Goal: Task Accomplishment & Management: Manage account settings

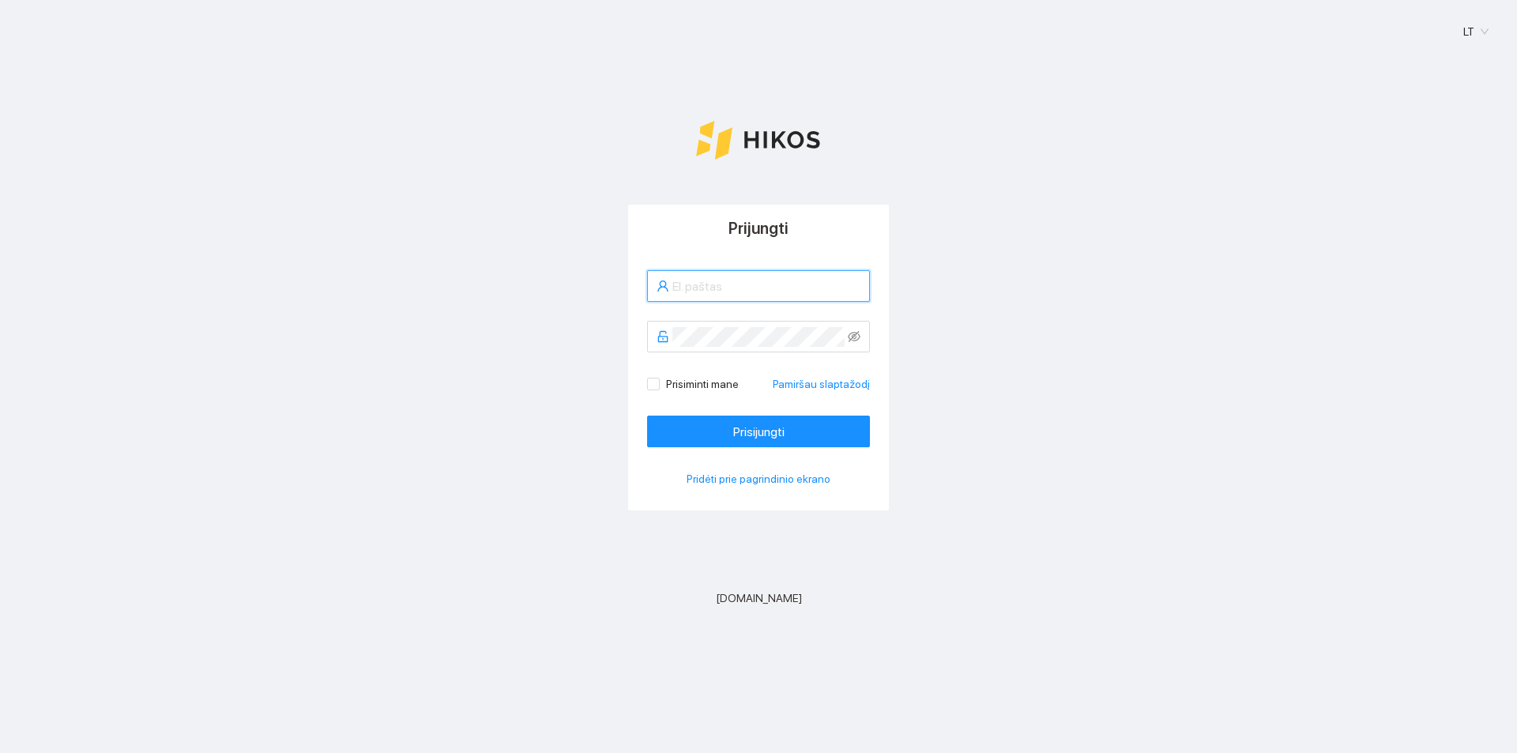
click at [762, 290] on input "text" at bounding box center [766, 287] width 188 height 20
type input "reikertasarnoldas@gmail.com"
click at [659, 382] on span at bounding box center [653, 384] width 13 height 13
click at [658, 382] on input "Prisiminti mane" at bounding box center [652, 383] width 11 height 11
checkbox input "true"
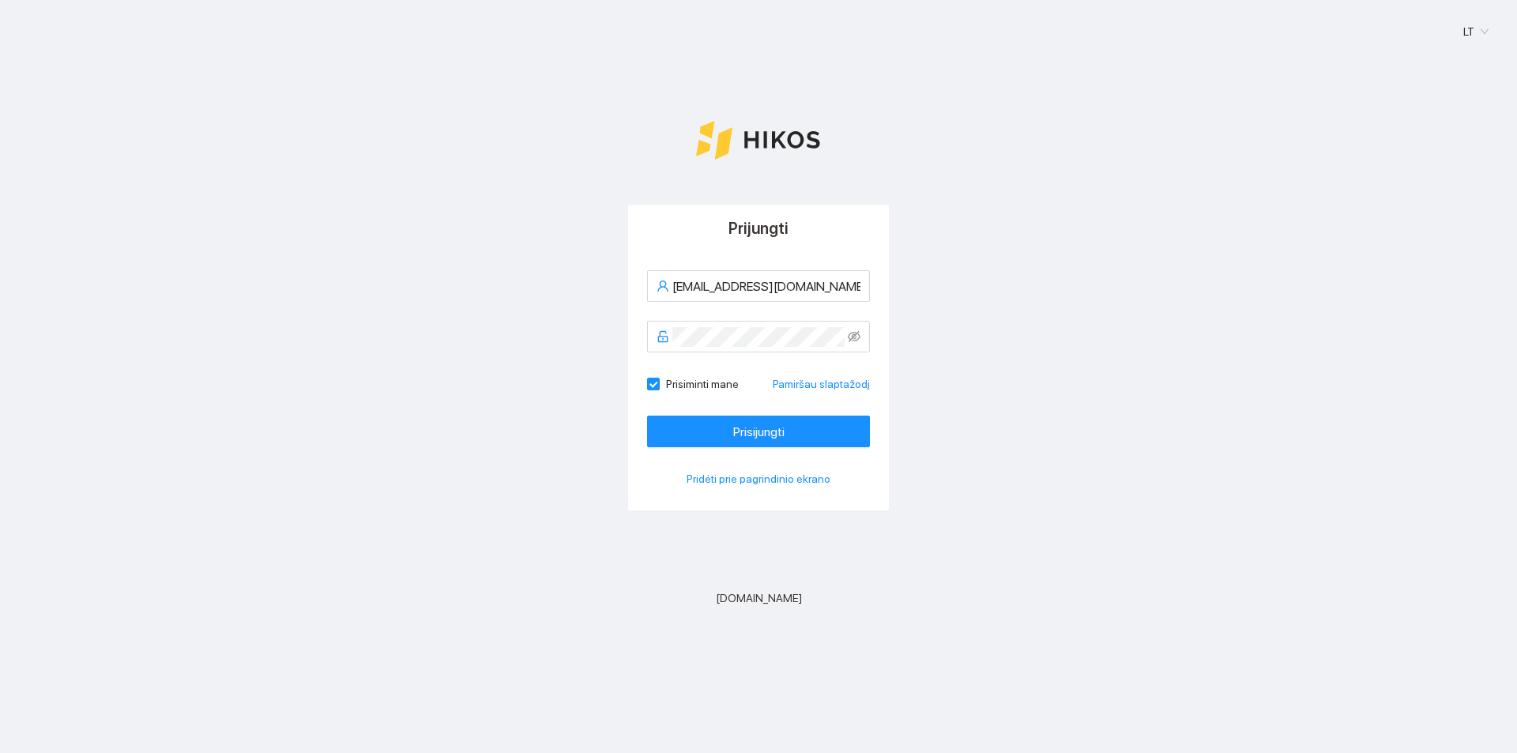
click at [687, 412] on form "reikertasarnoldas@gmail.com Prisiminti mane Pamiršau slaptažodį Prisijungti" at bounding box center [758, 358] width 223 height 177
click at [689, 418] on button "Prisijungti" at bounding box center [758, 432] width 223 height 32
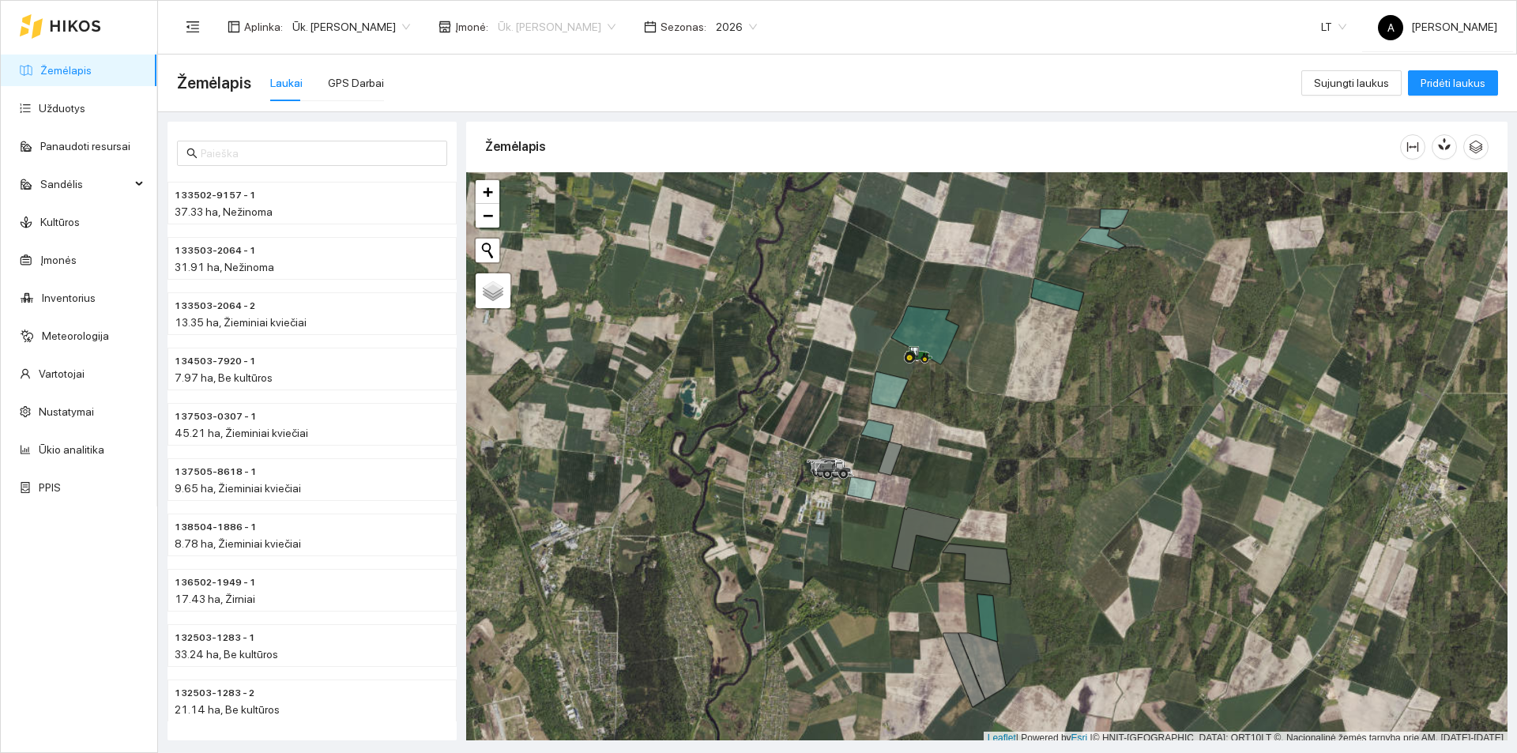
click at [566, 29] on span "Ūk. [PERSON_NAME]" at bounding box center [557, 27] width 118 height 24
click at [570, 101] on div "Ūk.[PERSON_NAME]" at bounding box center [554, 108] width 118 height 17
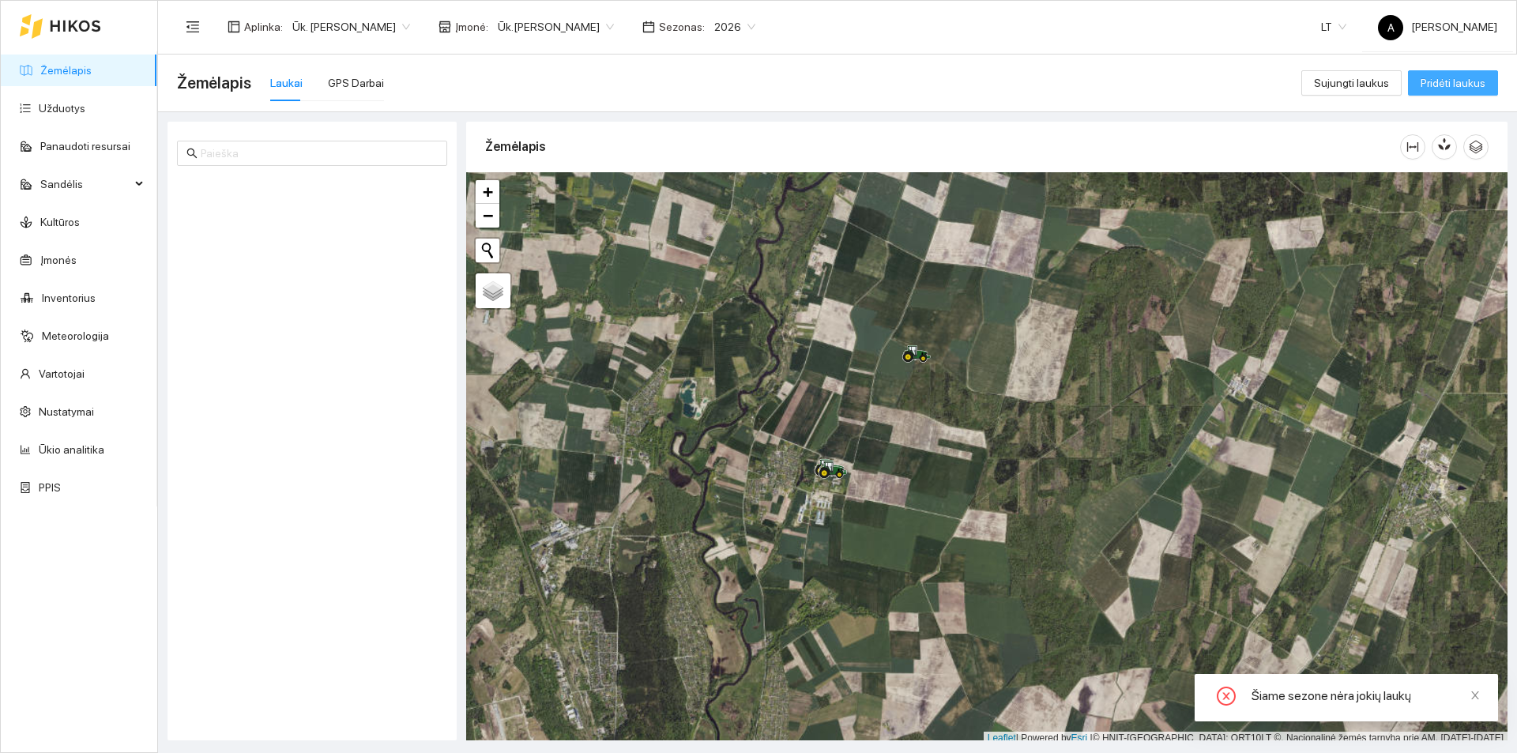
click at [1455, 81] on span "Pridėti laukus" at bounding box center [1453, 82] width 65 height 17
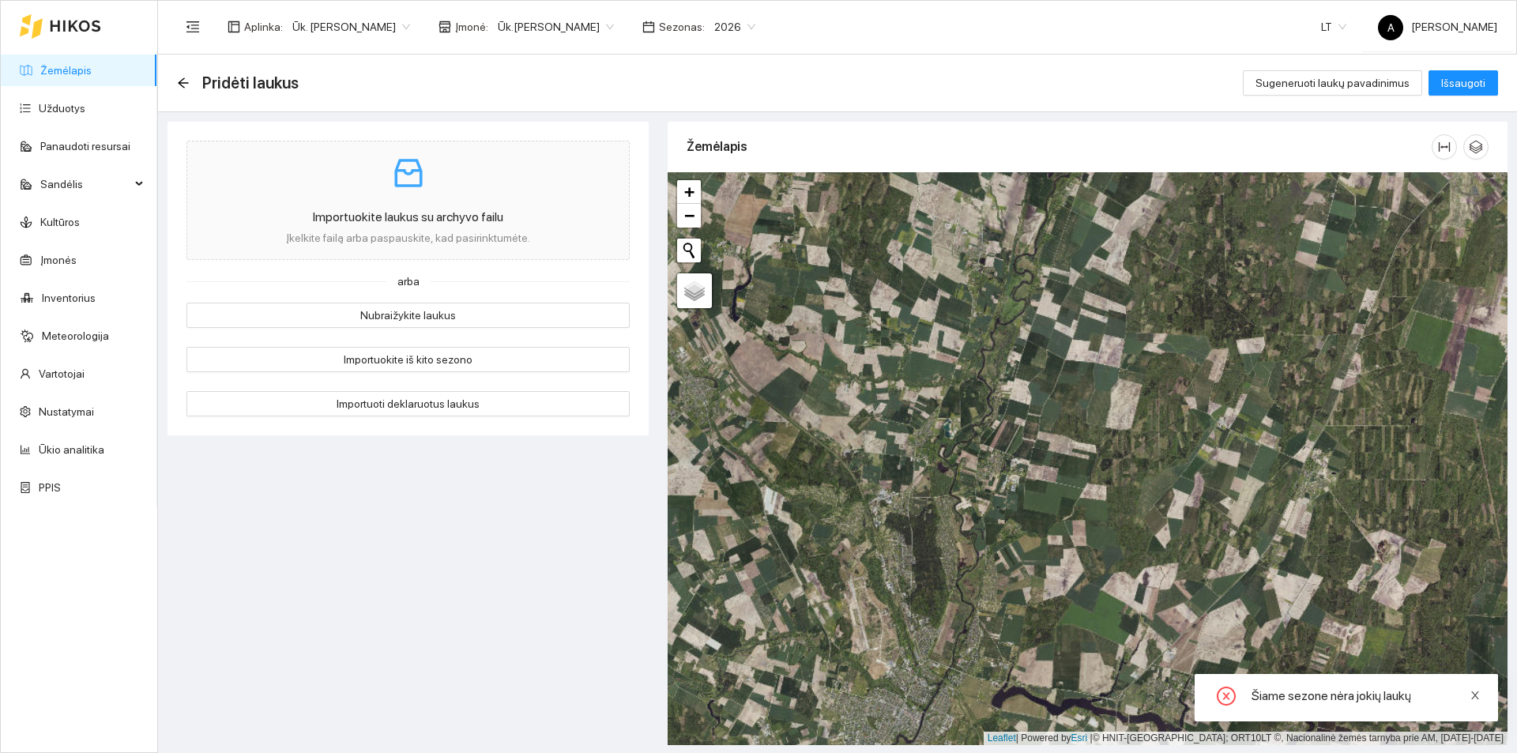
click at [1473, 700] on icon "close" at bounding box center [1475, 695] width 11 height 11
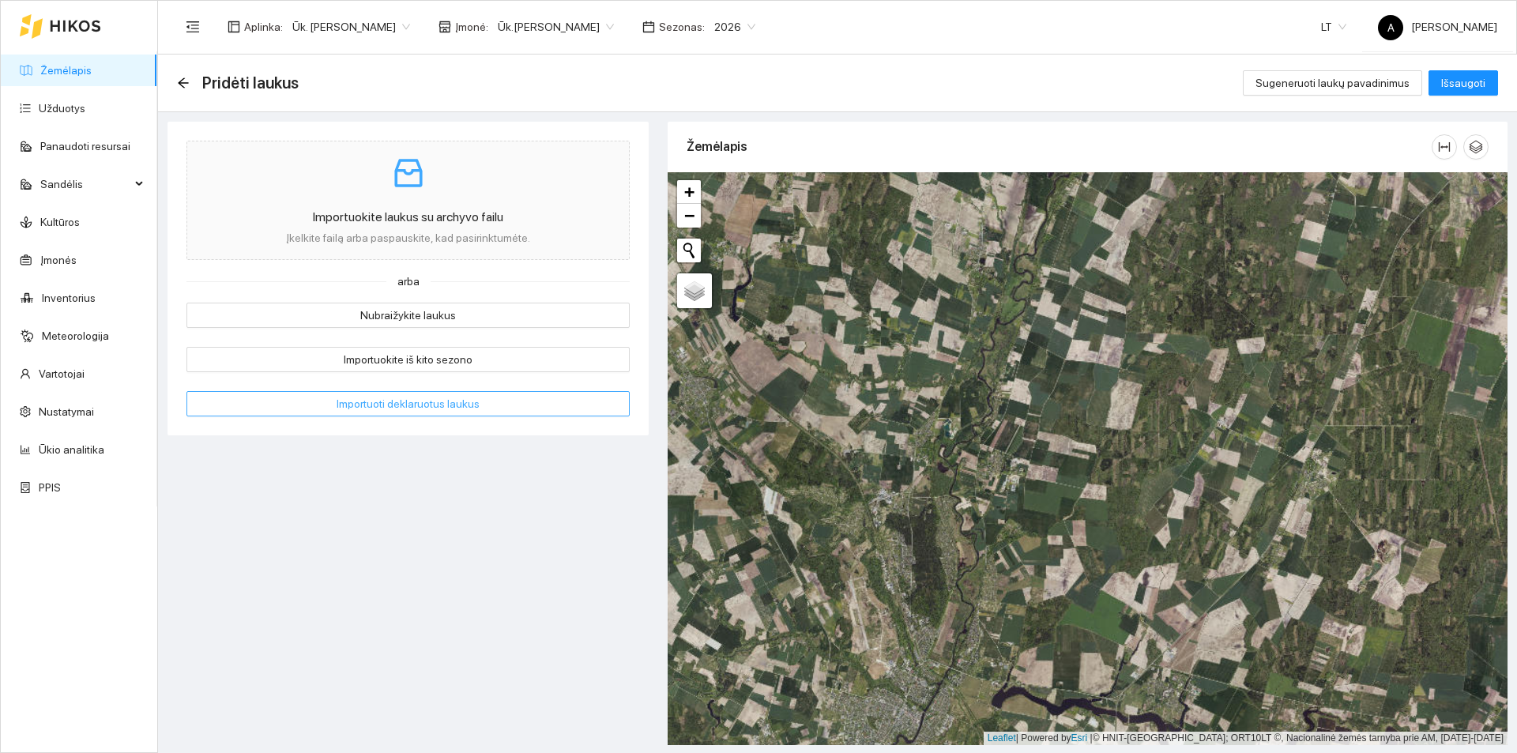
click at [441, 408] on span "Importuoti deklaruotus laukus" at bounding box center [408, 403] width 143 height 17
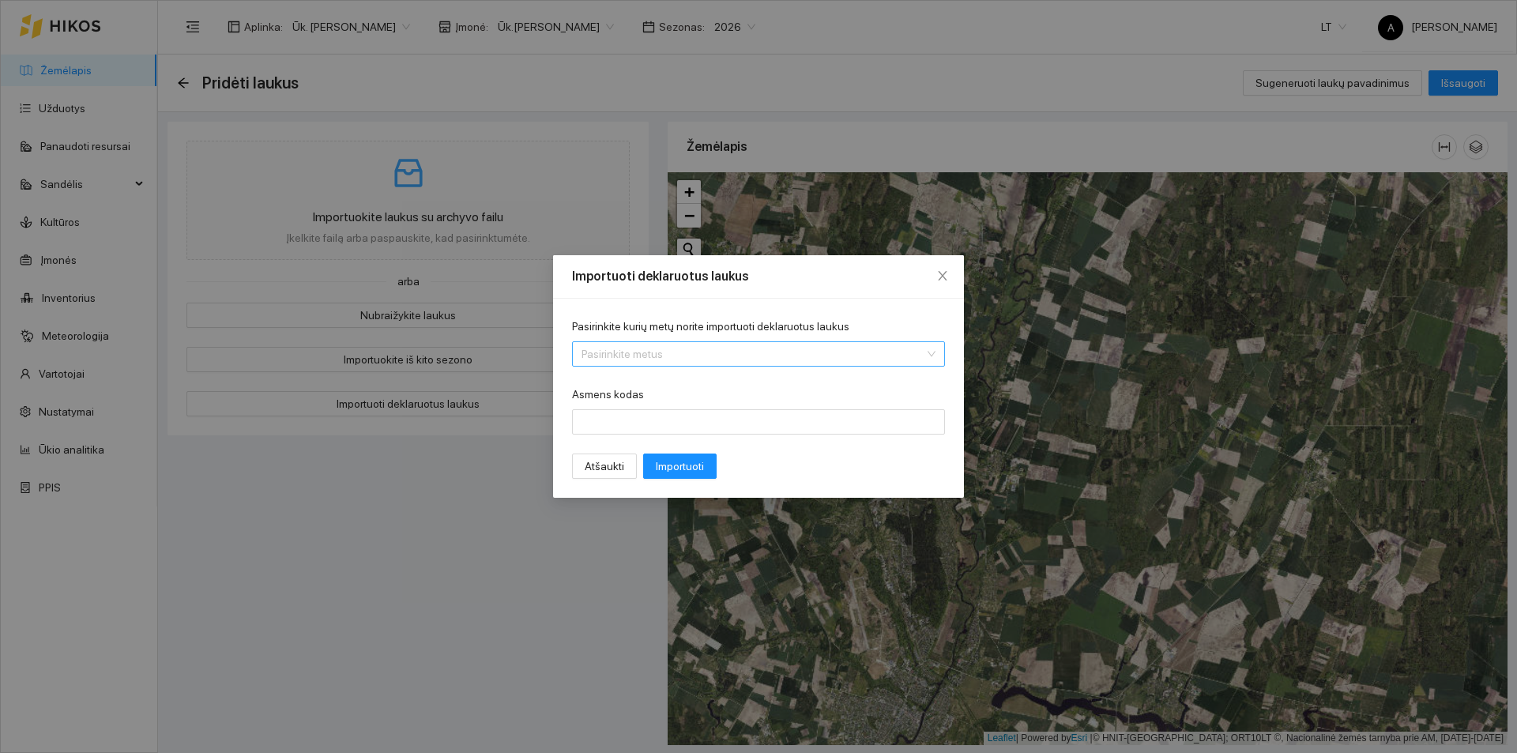
click at [769, 352] on input "Pasirinkite kurių metų norite importuoti deklaruotus laukus" at bounding box center [752, 354] width 343 height 24
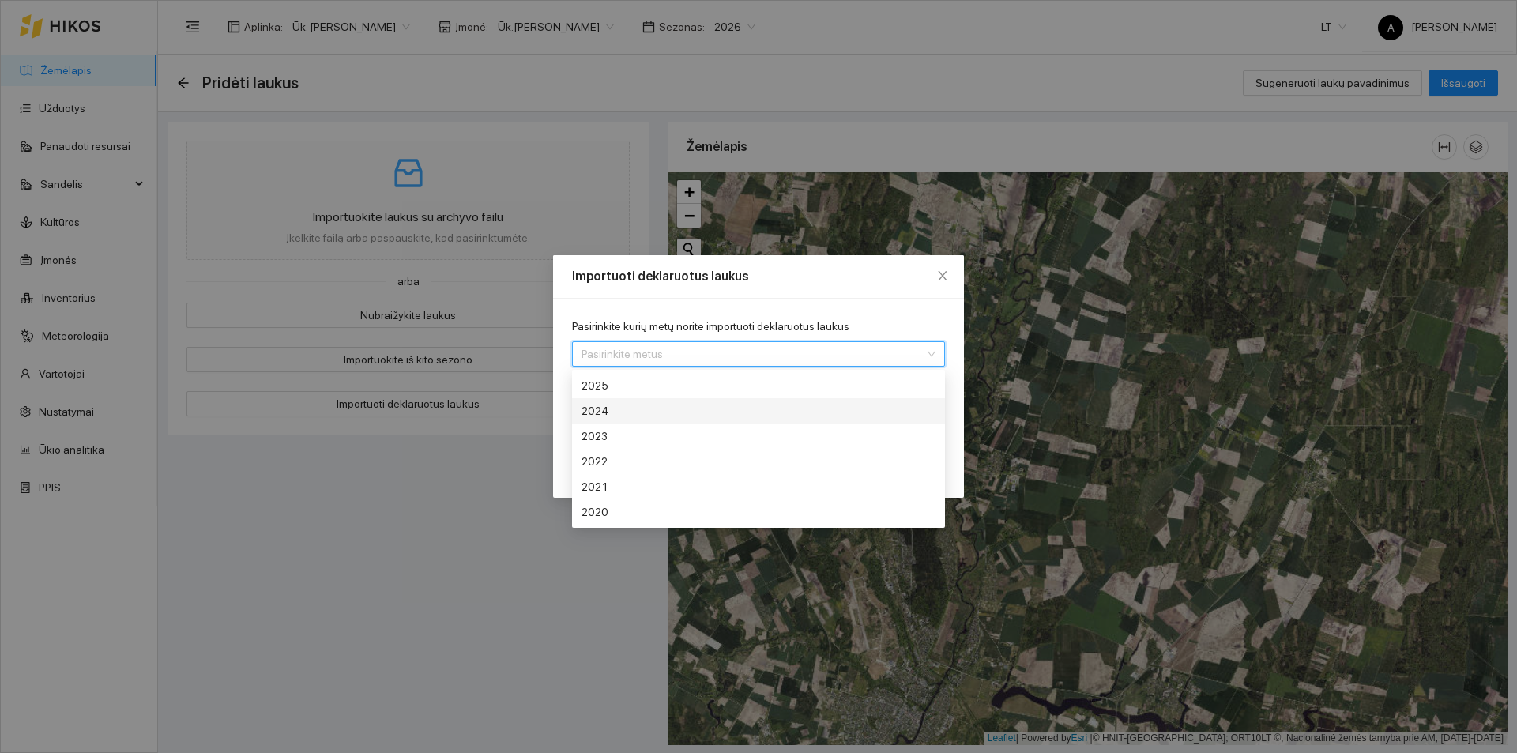
click at [752, 408] on div "2024" at bounding box center [699, 410] width 237 height 17
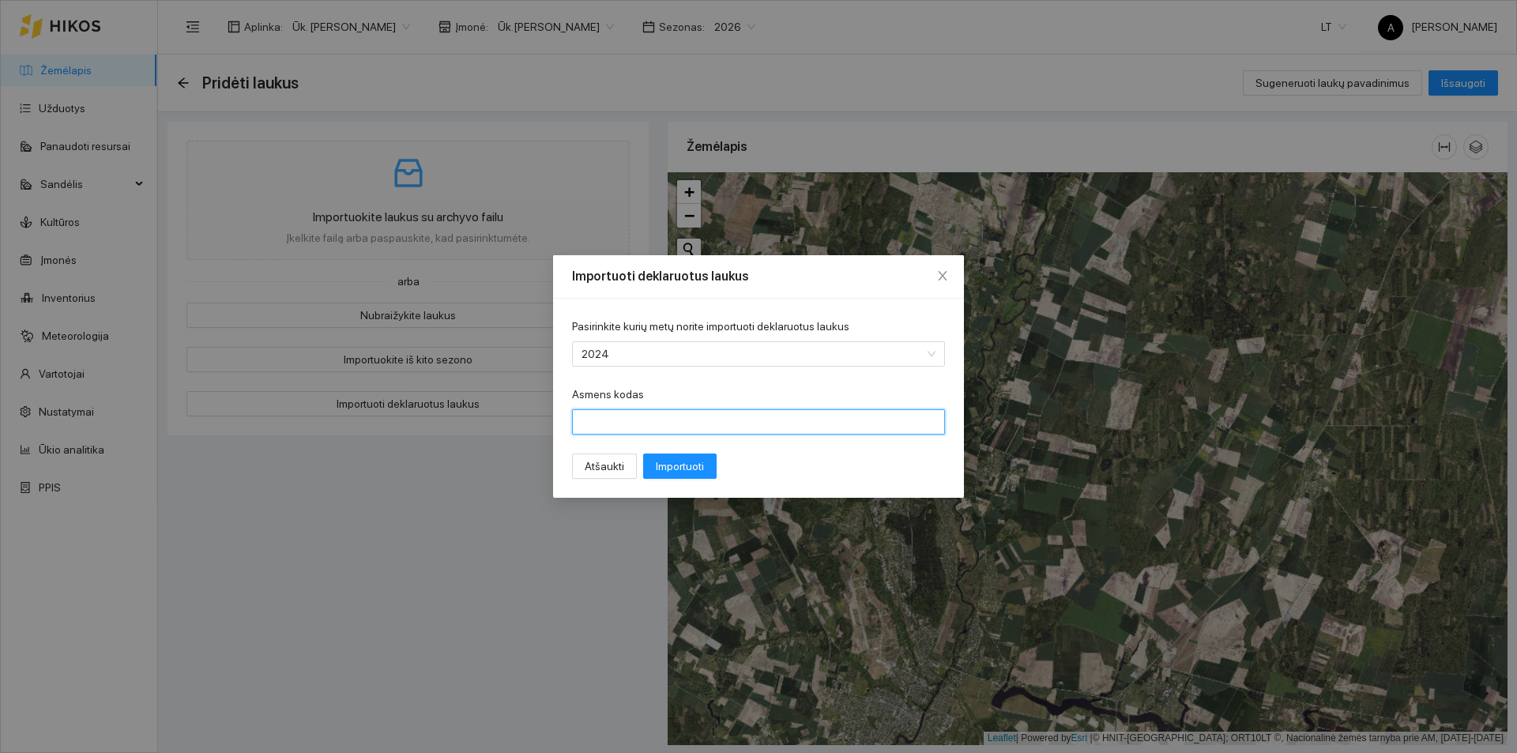
click at [648, 428] on input "Asmens kodas" at bounding box center [758, 421] width 373 height 25
type input "36608010036"
click at [656, 466] on span "Importuoti" at bounding box center [680, 465] width 48 height 17
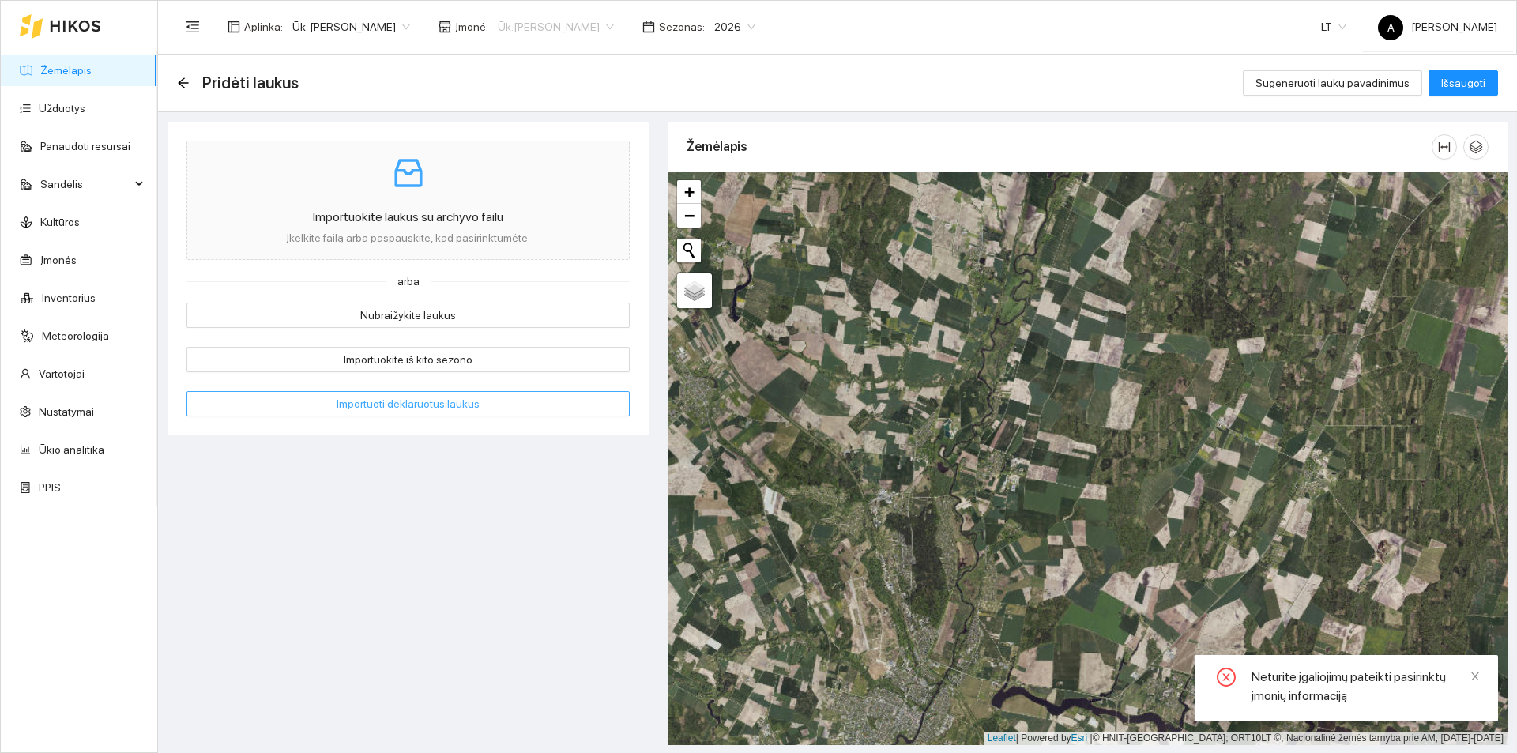
click at [570, 20] on span "Ūk.[PERSON_NAME]" at bounding box center [556, 27] width 116 height 24
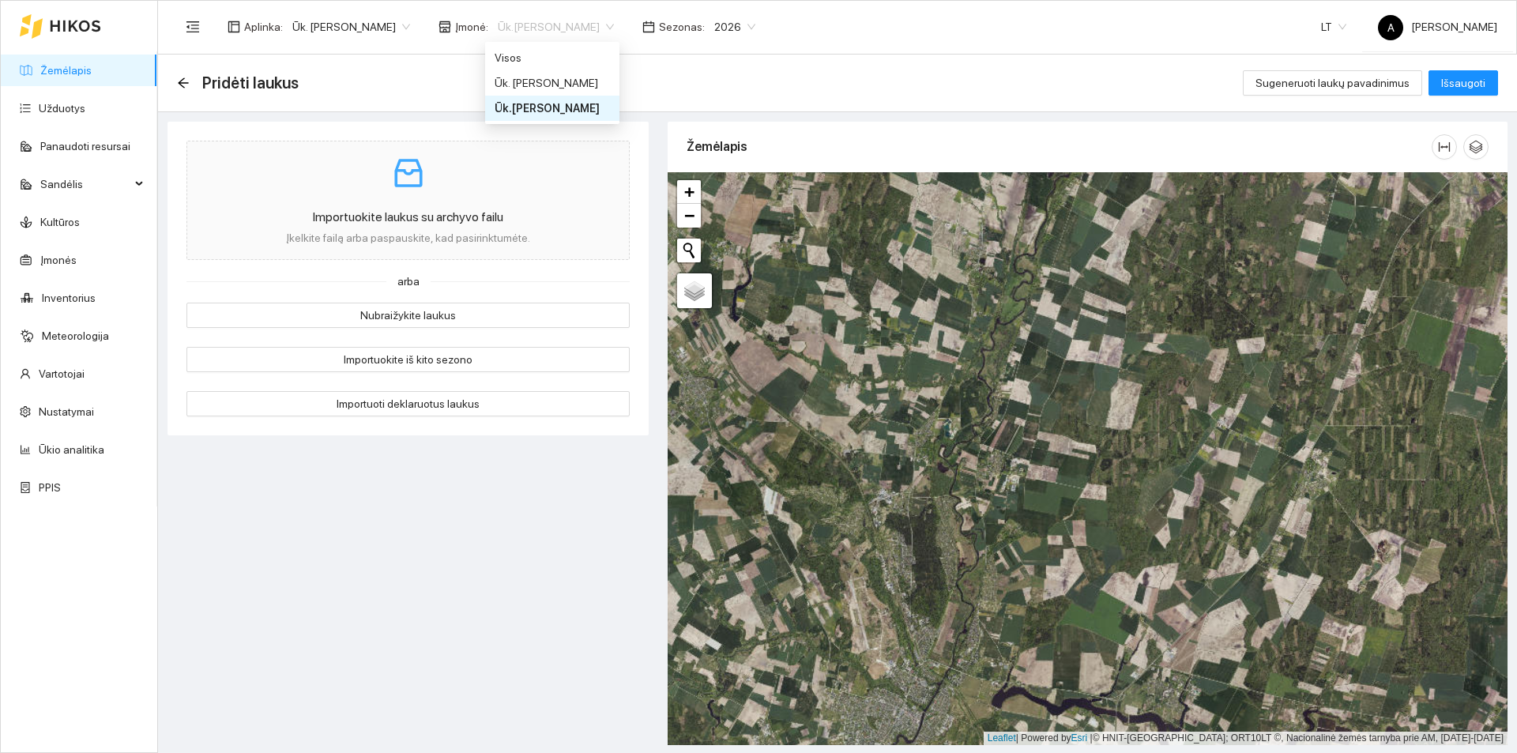
click at [563, 111] on div "Ūk.[PERSON_NAME]" at bounding box center [552, 108] width 115 height 17
click at [736, 34] on span "2026" at bounding box center [734, 27] width 41 height 24
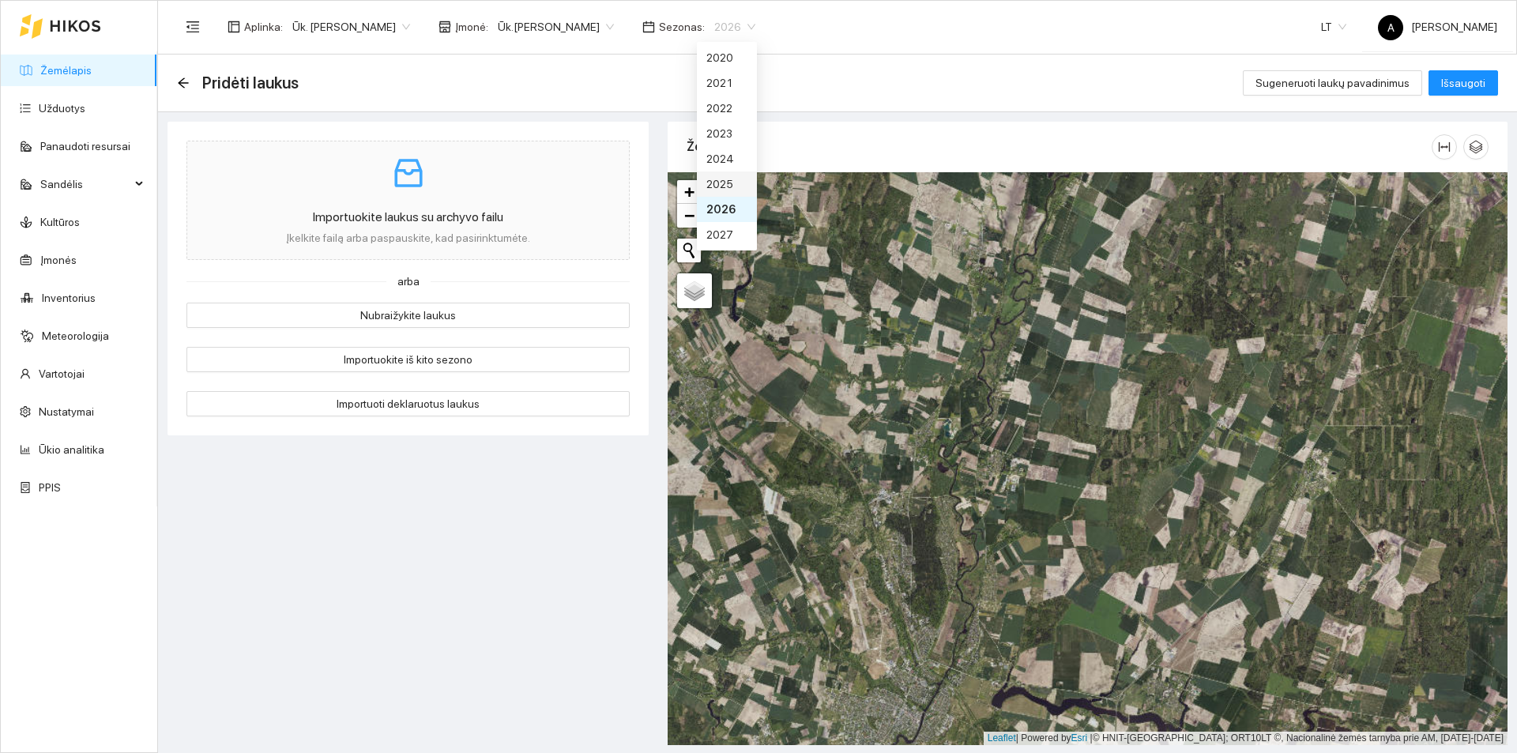
click at [730, 188] on div "2025" at bounding box center [726, 183] width 41 height 17
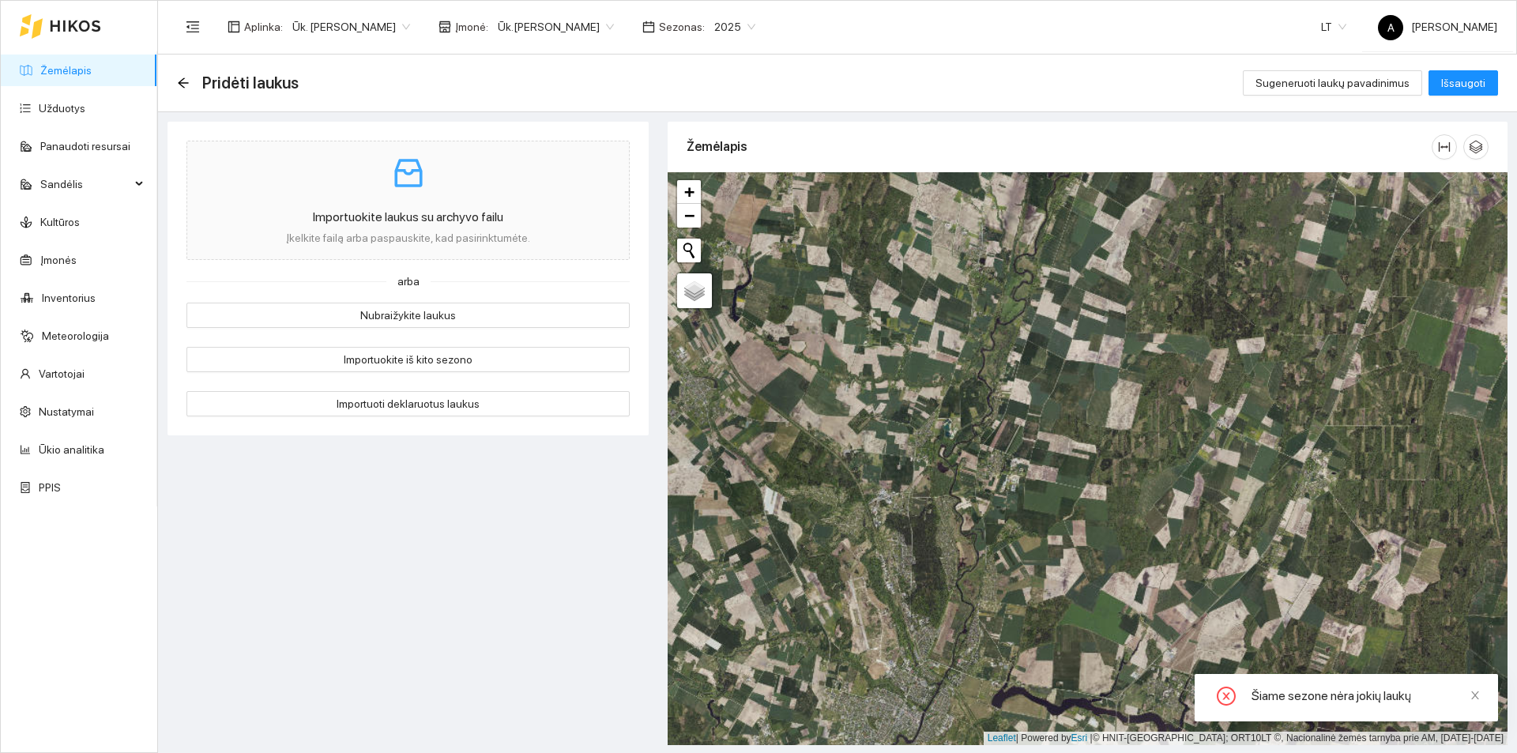
click at [881, 69] on div "Pridėti laukus Sugeneruoti laukų pavadinimus Išsaugoti" at bounding box center [837, 83] width 1321 height 32
click at [370, 34] on span "Ūk. [PERSON_NAME]" at bounding box center [351, 27] width 118 height 24
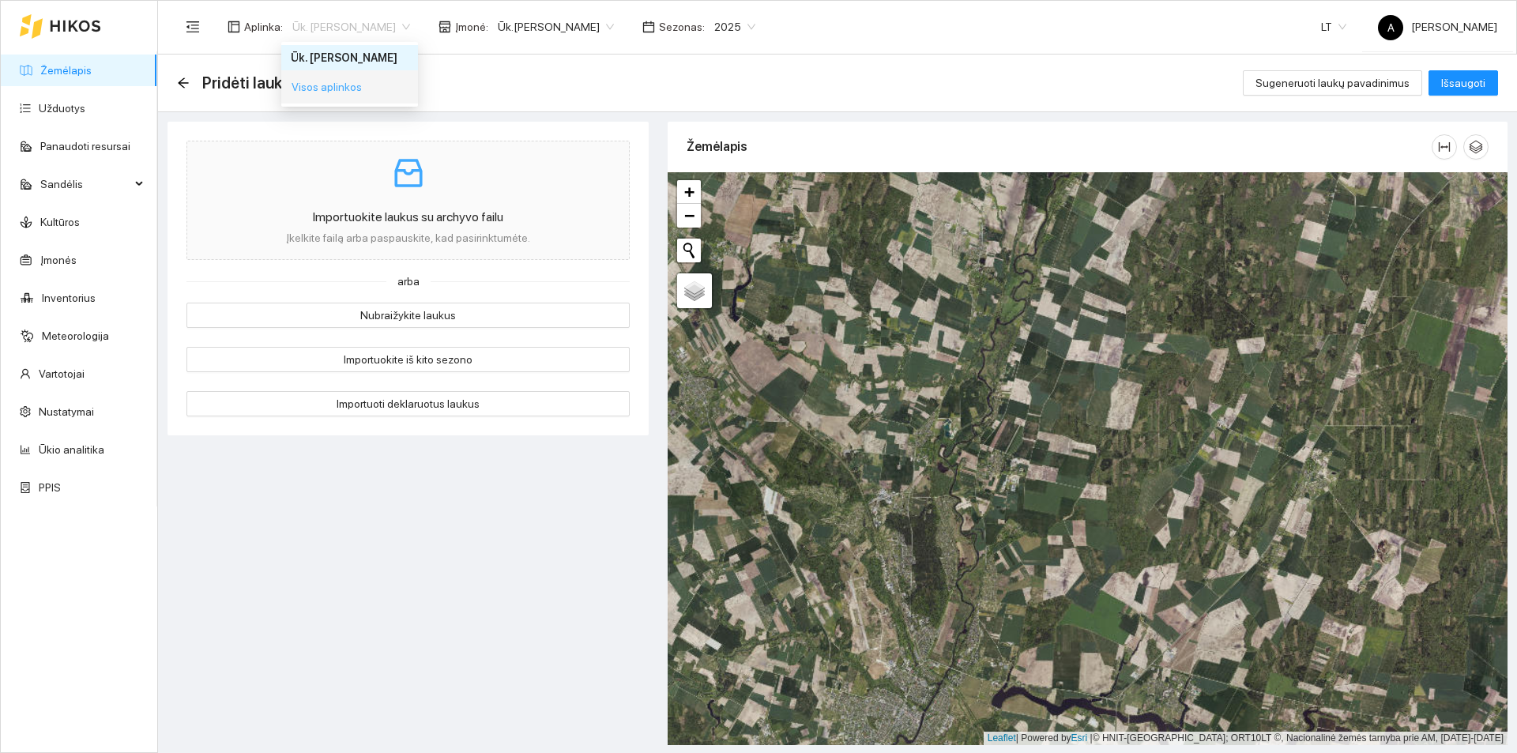
click at [347, 88] on span "Visos aplinkos" at bounding box center [327, 86] width 70 height 17
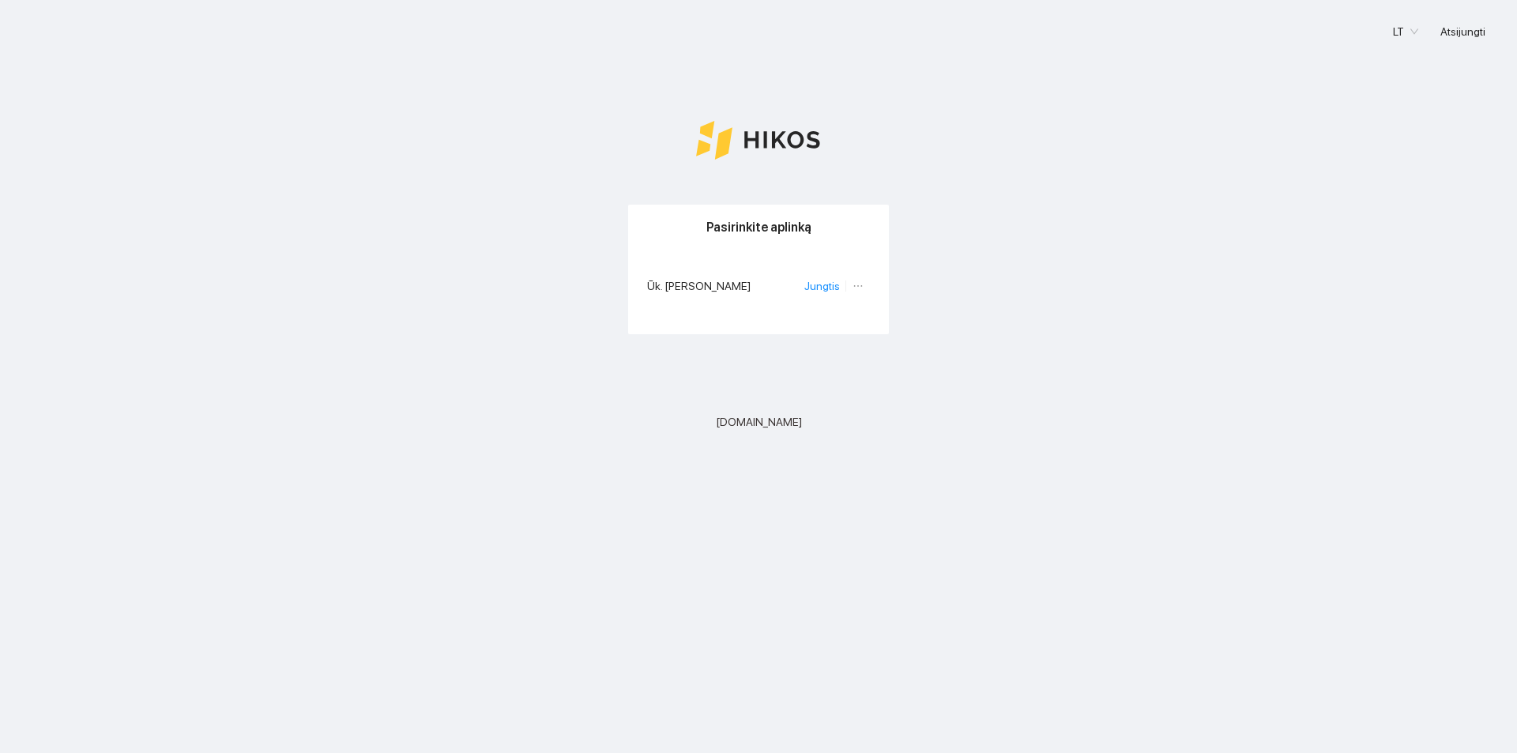
click at [854, 287] on icon "ellipsis" at bounding box center [857, 285] width 11 height 11
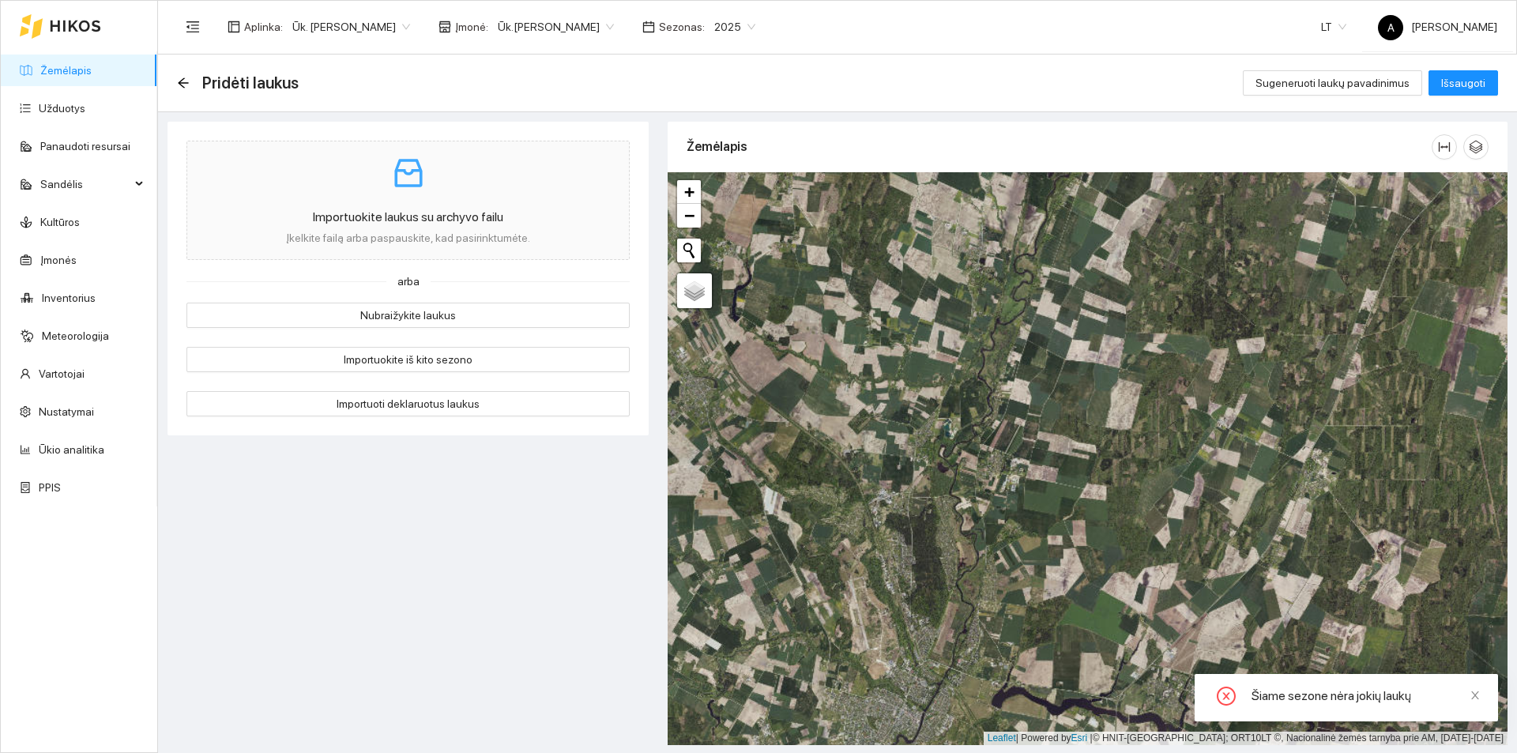
click at [468, 23] on span "Įmonė :" at bounding box center [471, 26] width 33 height 17
click at [507, 31] on span "Ūk.[PERSON_NAME]" at bounding box center [556, 27] width 116 height 24
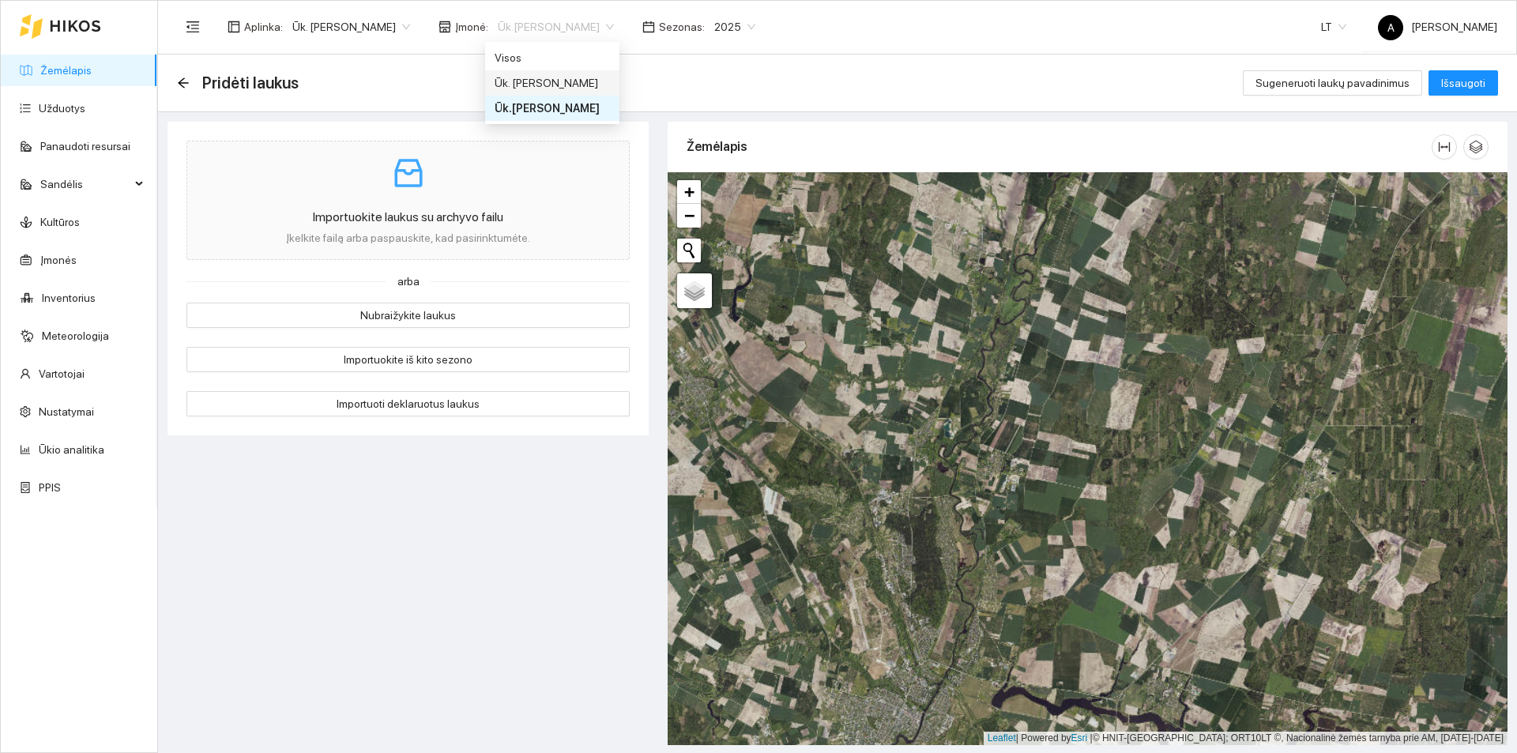
click at [550, 81] on div "Ūk. [PERSON_NAME]" at bounding box center [552, 82] width 115 height 17
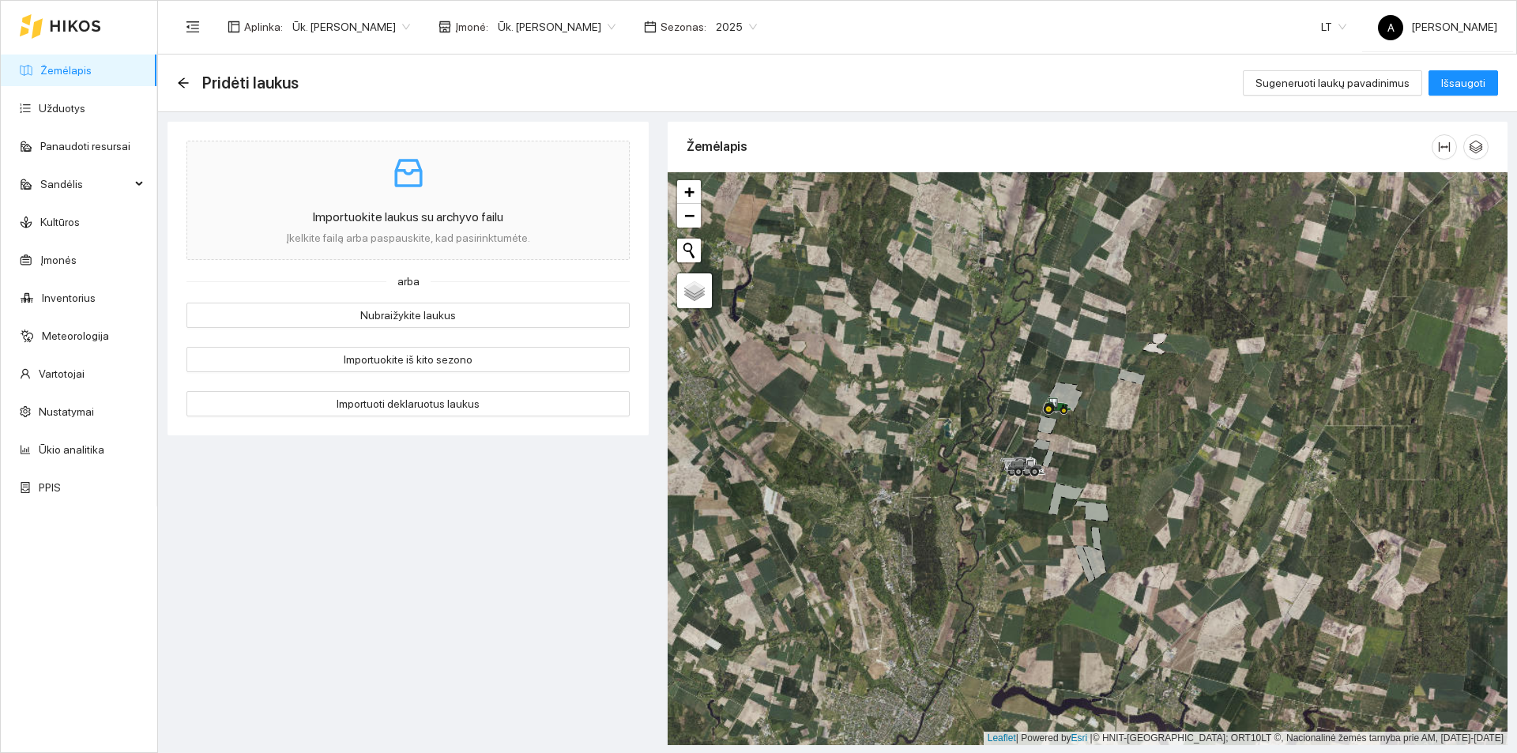
click at [600, 24] on span "Ūk. [PERSON_NAME]" at bounding box center [557, 27] width 118 height 24
click at [575, 115] on div "Ūk.[PERSON_NAME]" at bounding box center [554, 108] width 118 height 17
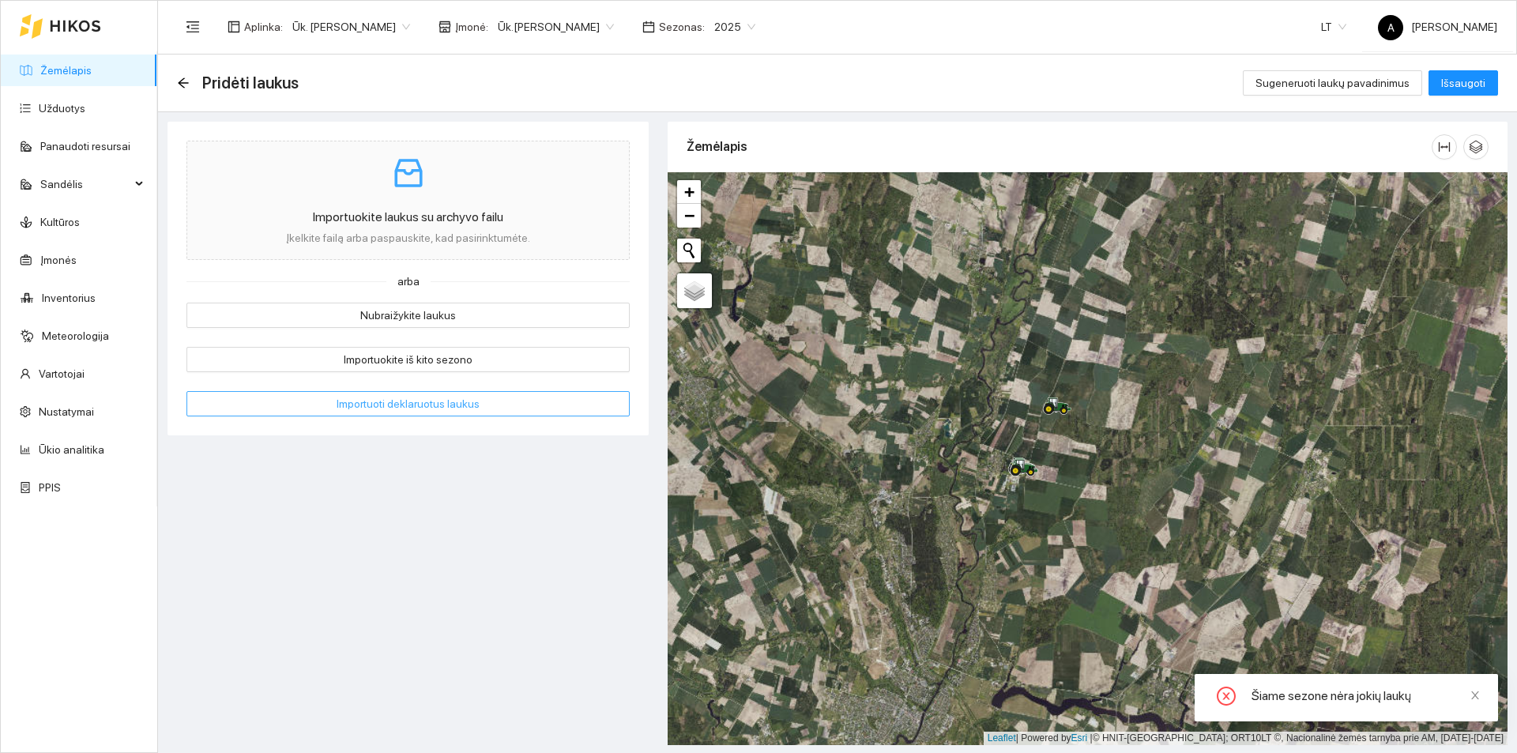
click at [408, 412] on span "Importuoti deklaruotus laukus" at bounding box center [408, 403] width 143 height 17
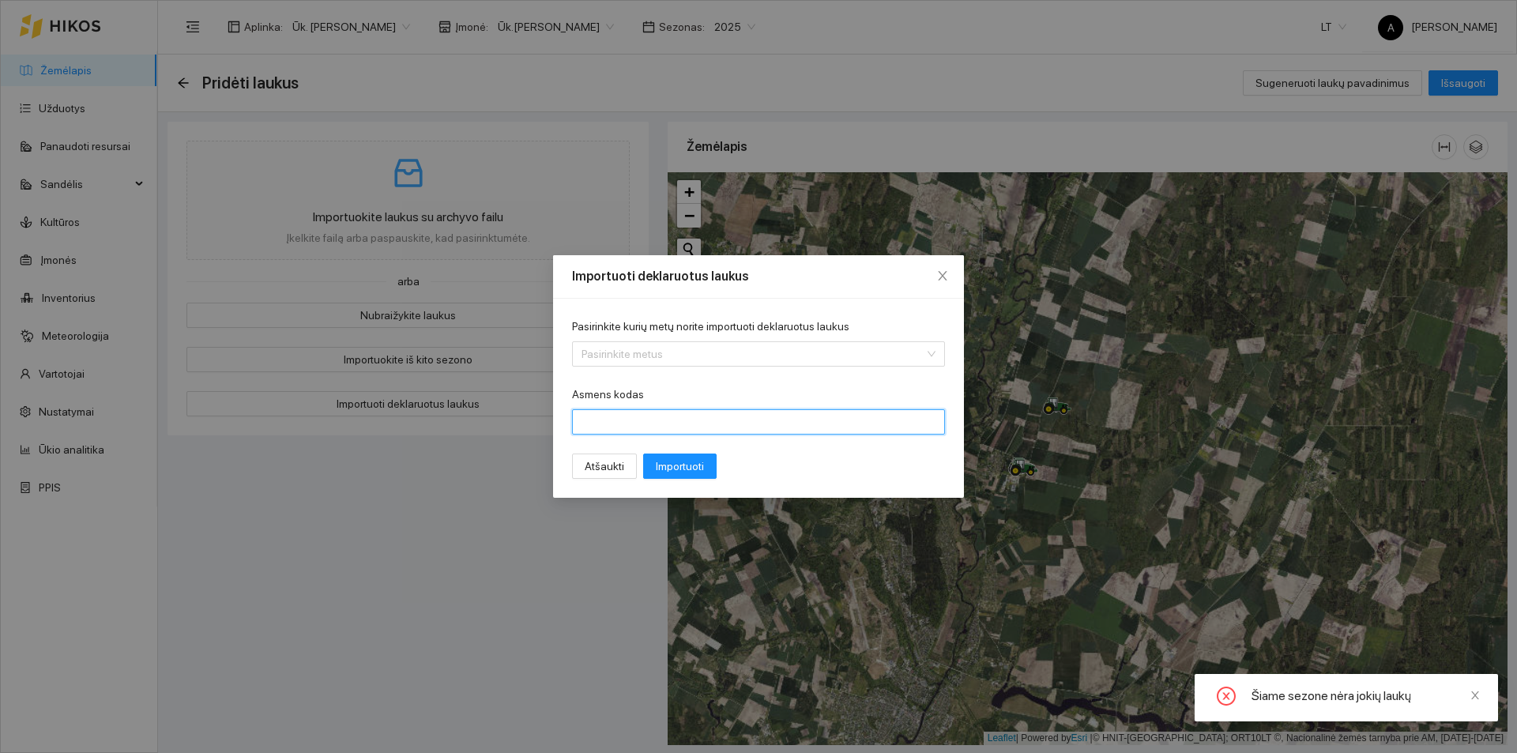
click at [703, 420] on input "Asmens kodas" at bounding box center [758, 421] width 373 height 25
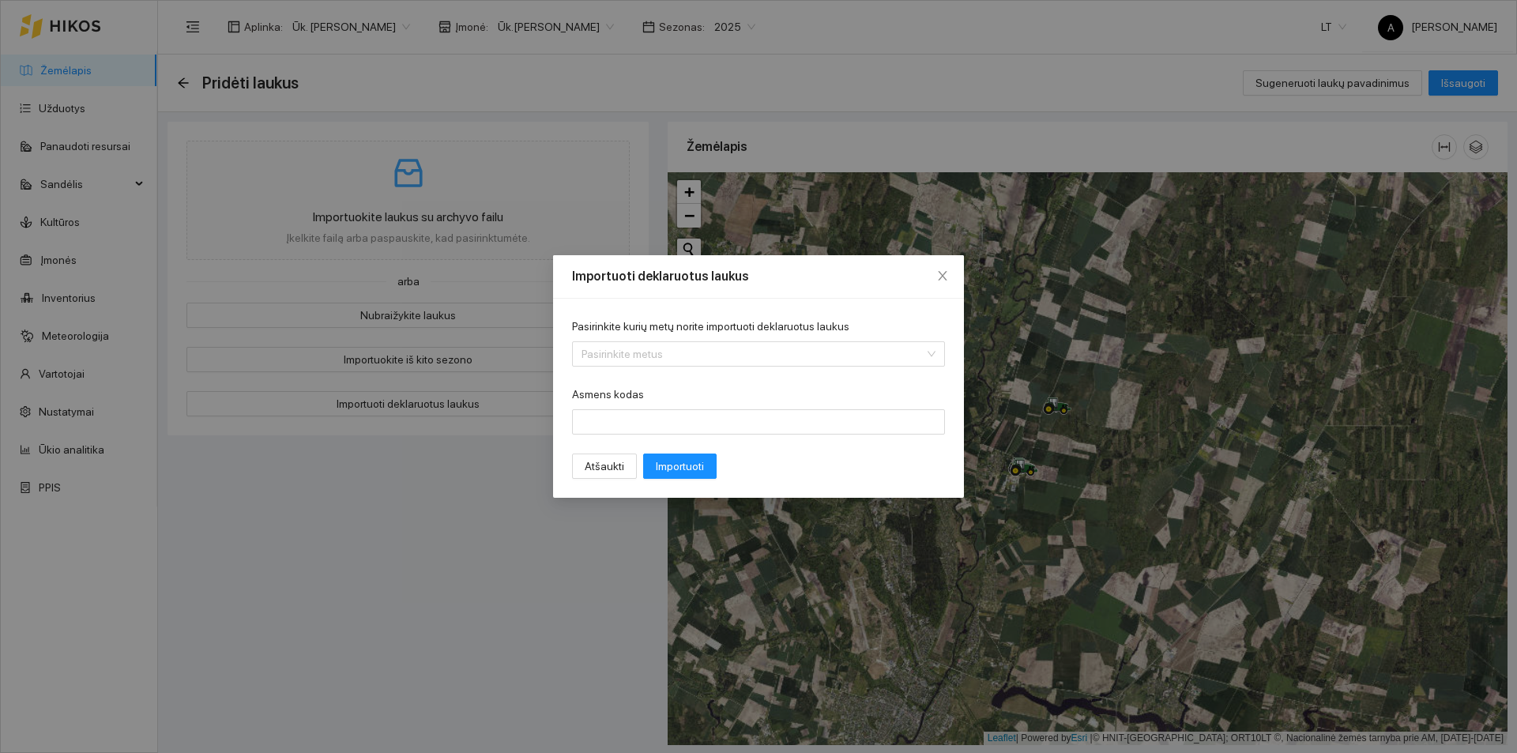
click at [578, 89] on div "Importuoti deklaruotus laukus Pasirinkite kurių metų norite importuoti deklaruo…" at bounding box center [758, 376] width 1517 height 753
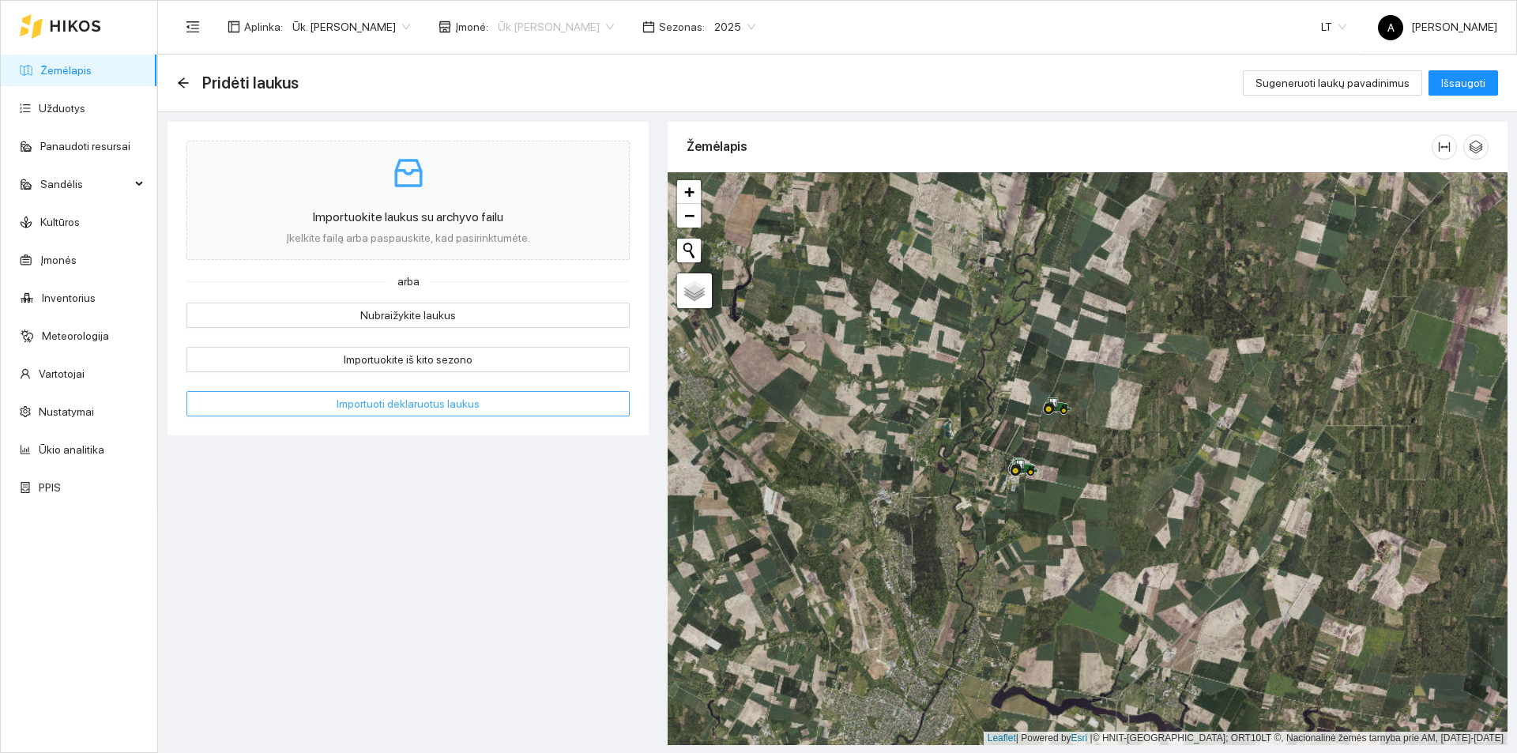
click at [546, 28] on span "Ūk.[PERSON_NAME]" at bounding box center [556, 27] width 116 height 24
click at [547, 76] on div "Ūk. [PERSON_NAME]" at bounding box center [552, 82] width 115 height 17
click at [80, 224] on link "Kultūros" at bounding box center [60, 222] width 40 height 13
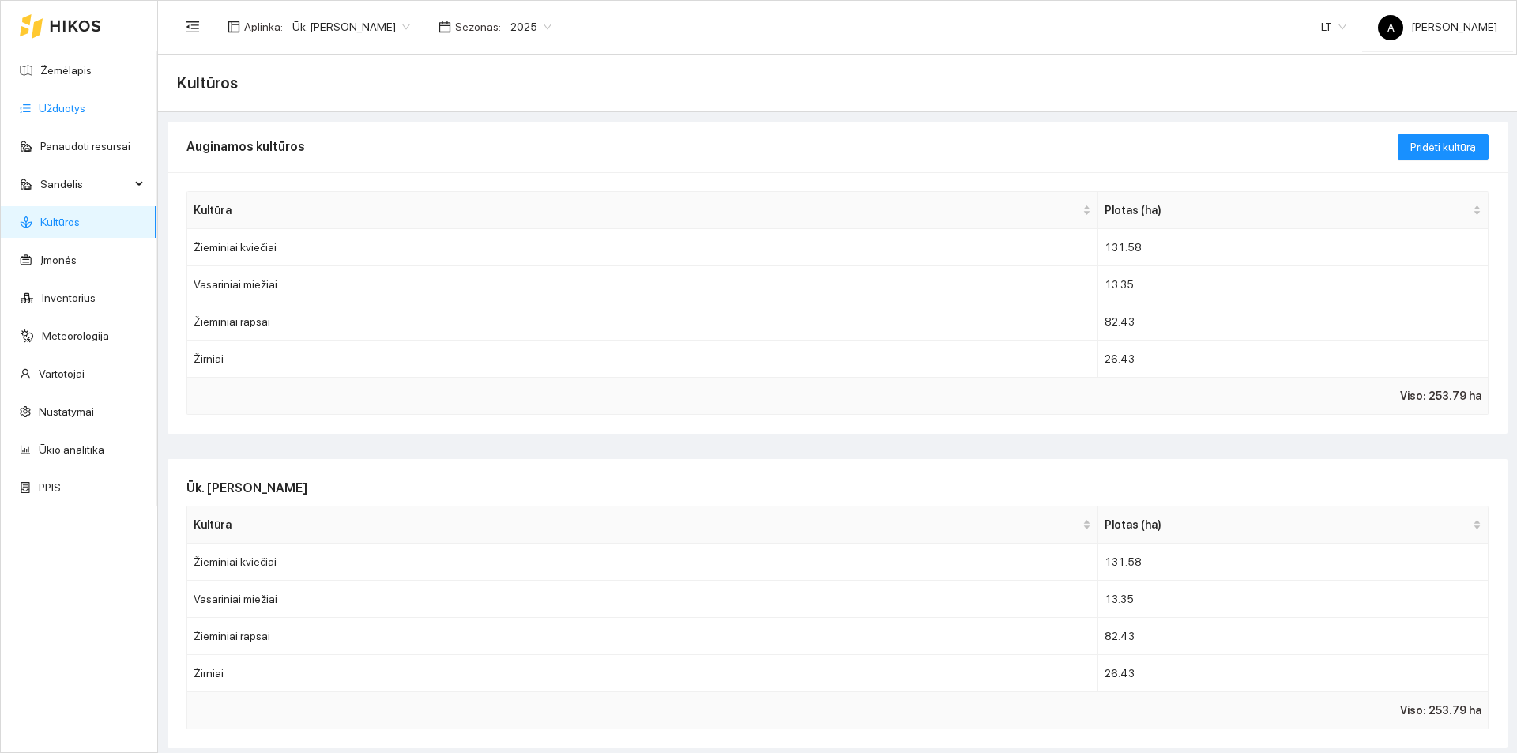
click at [53, 107] on link "Užduotys" at bounding box center [62, 108] width 47 height 13
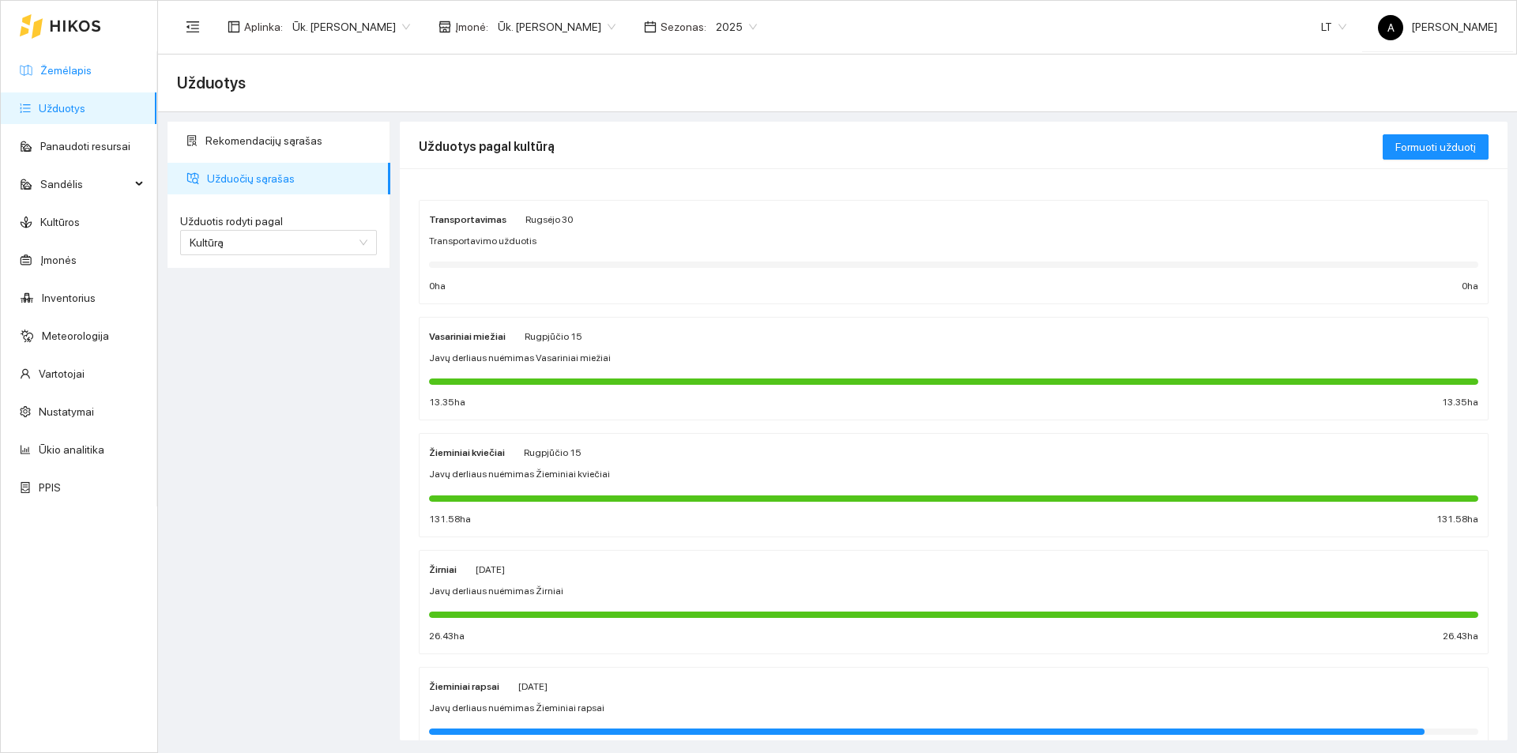
click at [58, 77] on link "Žemėlapis" at bounding box center [65, 70] width 51 height 13
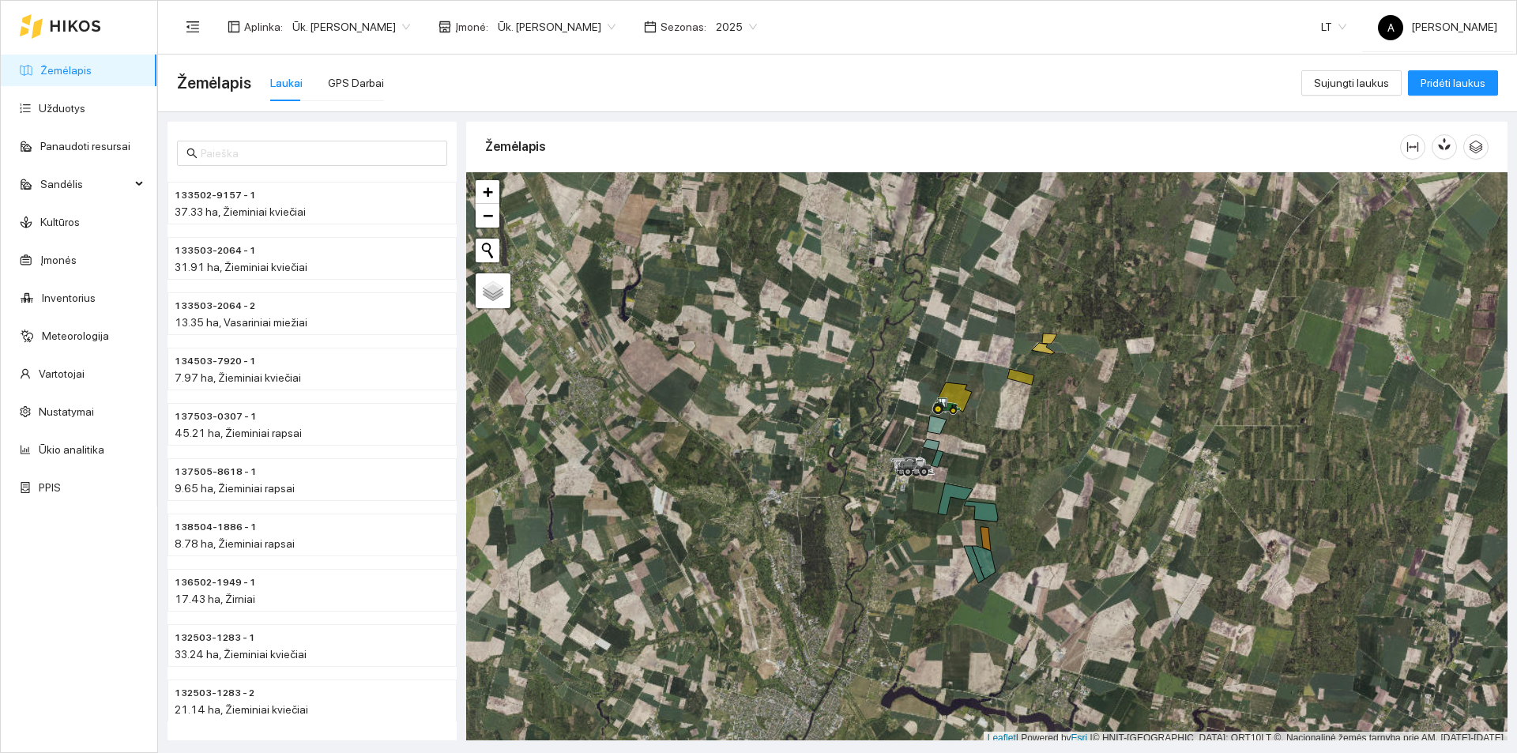
click at [736, 24] on span "2025" at bounding box center [736, 27] width 41 height 24
click at [731, 205] on div "2026" at bounding box center [729, 209] width 41 height 17
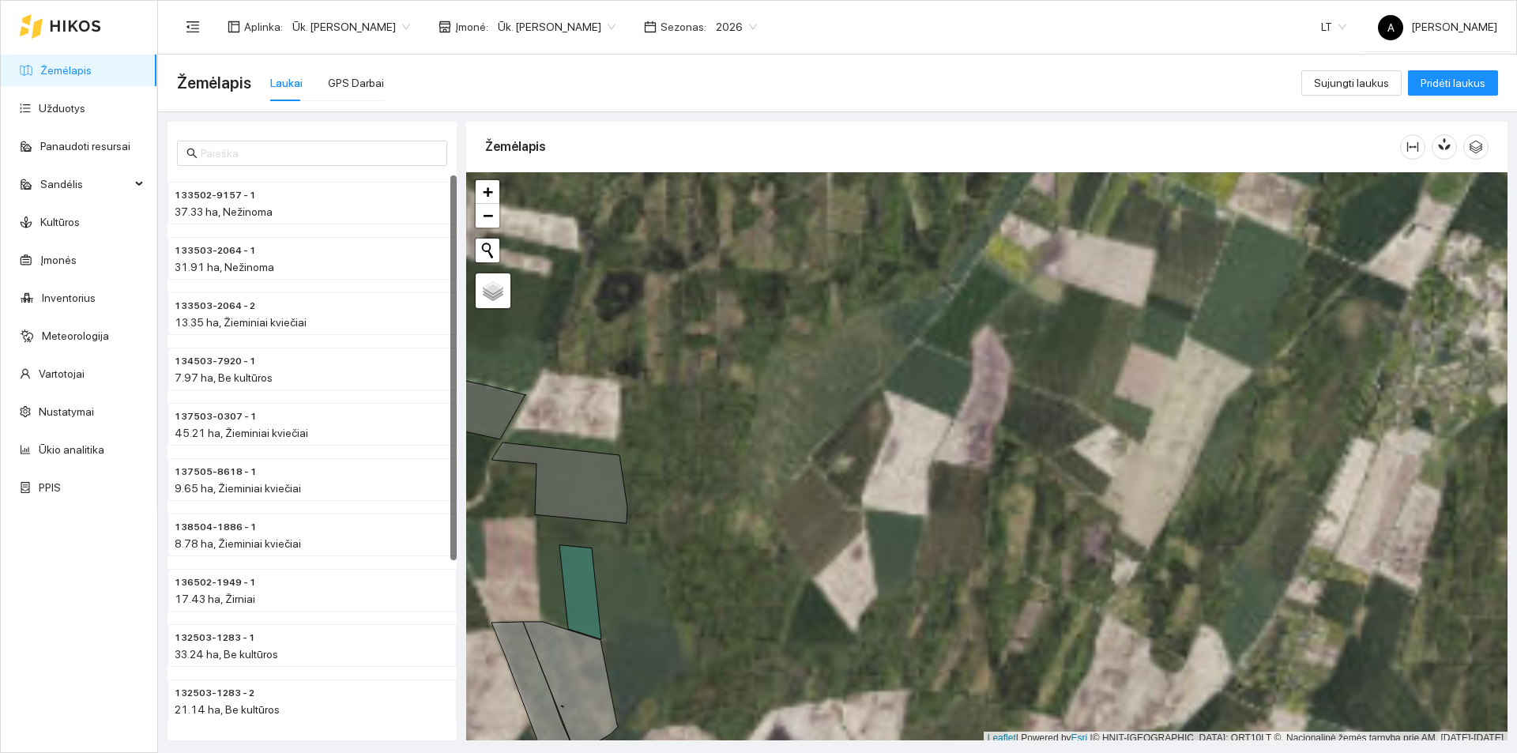
scroll to position [5, 0]
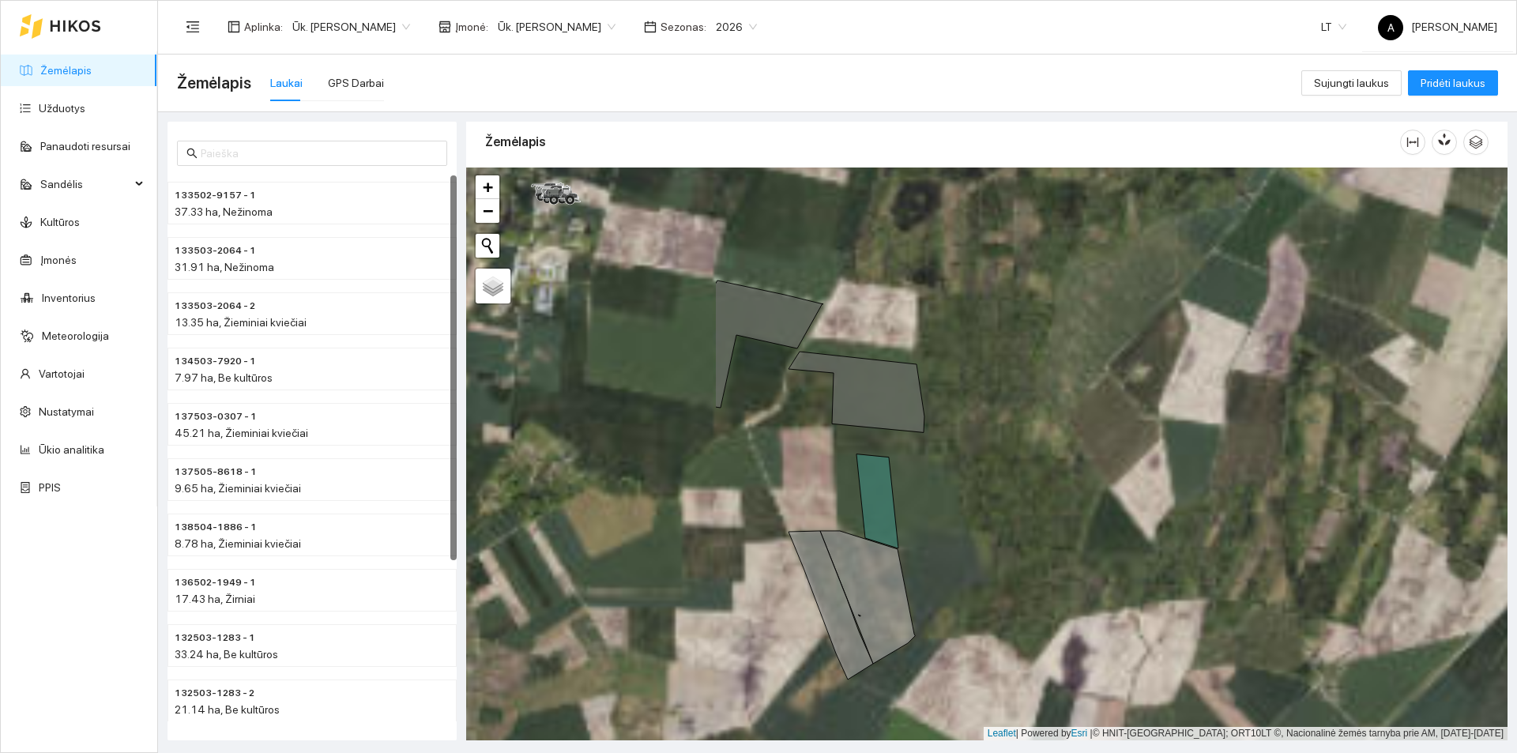
drag, startPoint x: 750, startPoint y: 427, endPoint x: 1104, endPoint y: 318, distance: 370.4
click at [1104, 318] on div at bounding box center [986, 453] width 1041 height 573
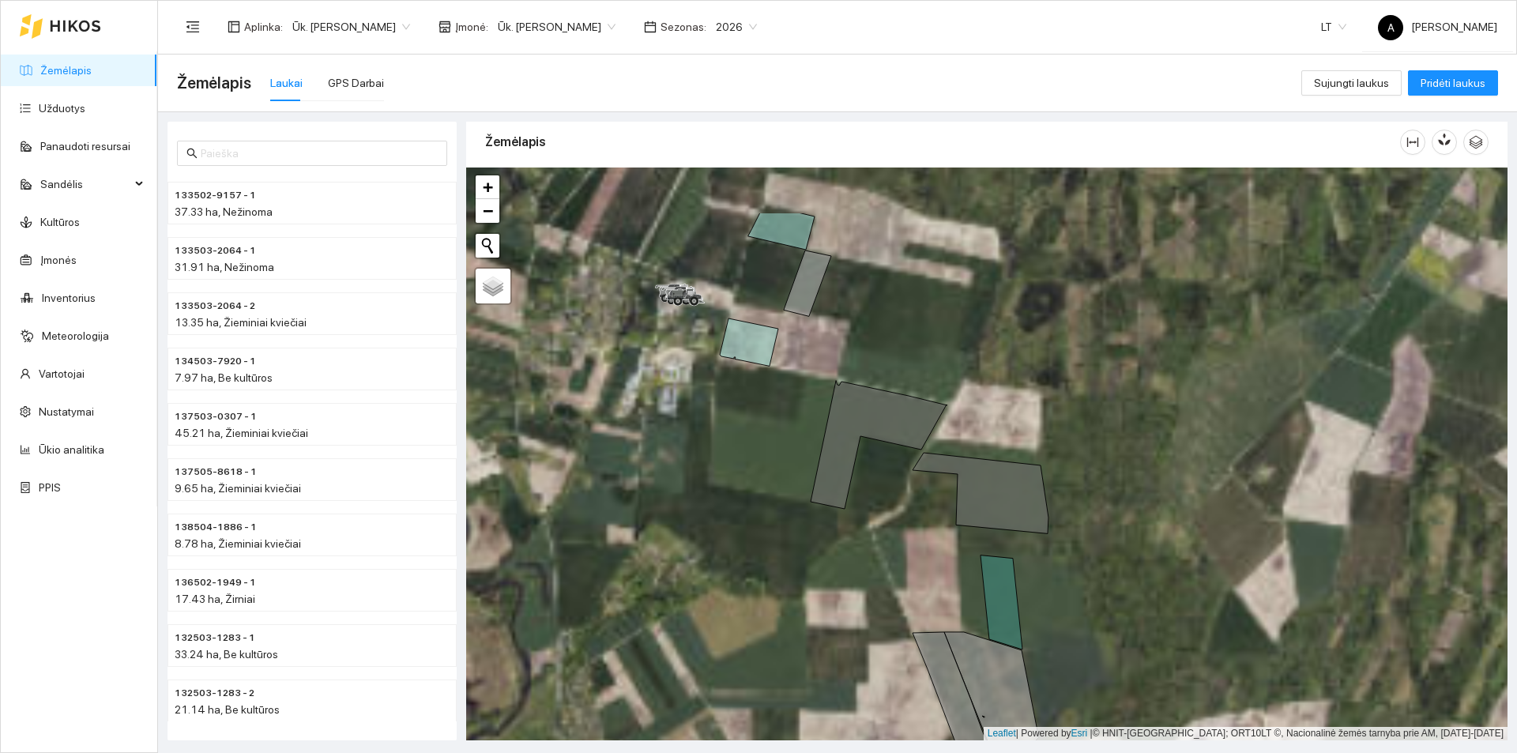
drag, startPoint x: 772, startPoint y: 453, endPoint x: 779, endPoint y: 428, distance: 25.5
click at [889, 551] on div at bounding box center [986, 453] width 1041 height 573
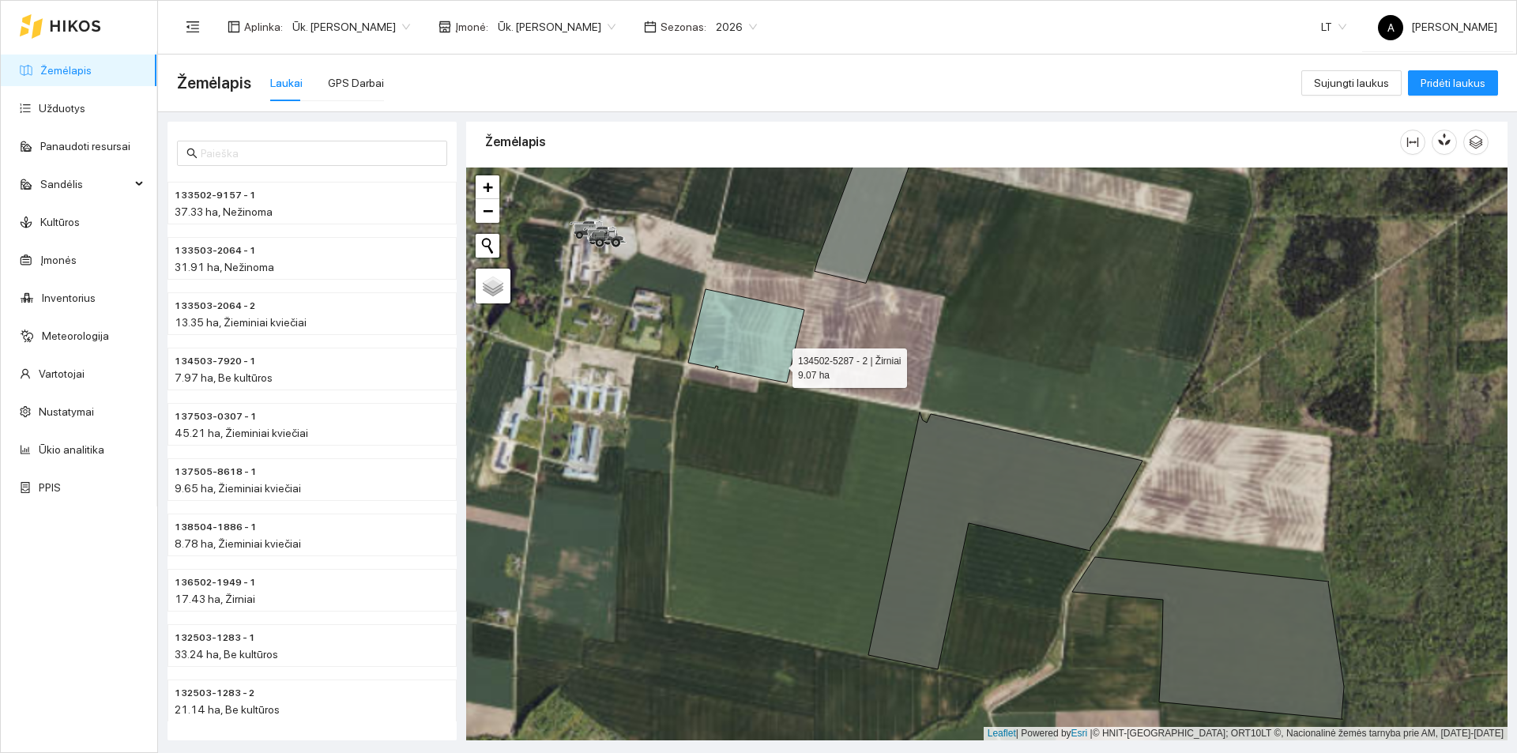
click at [778, 364] on icon at bounding box center [746, 335] width 116 height 93
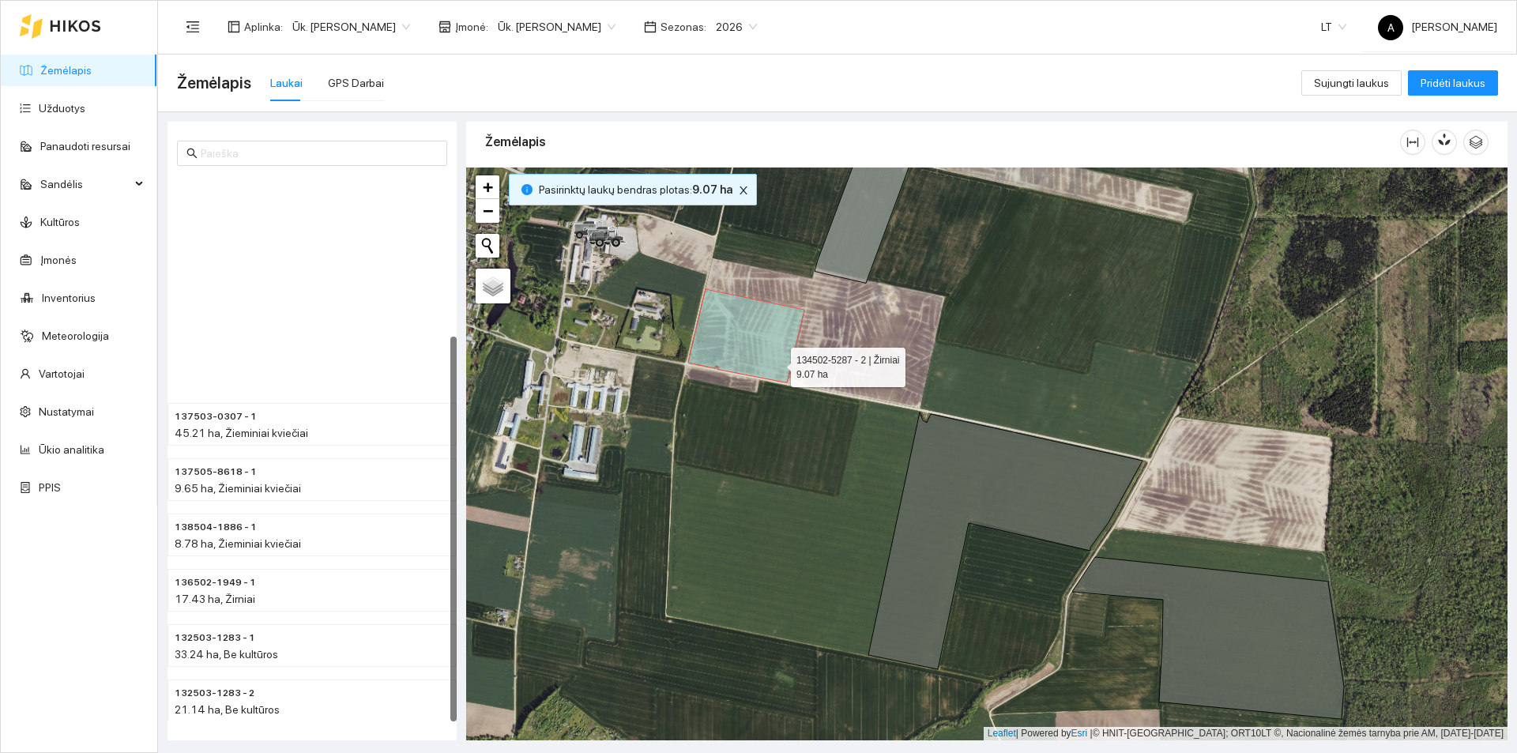
scroll to position [228, 0]
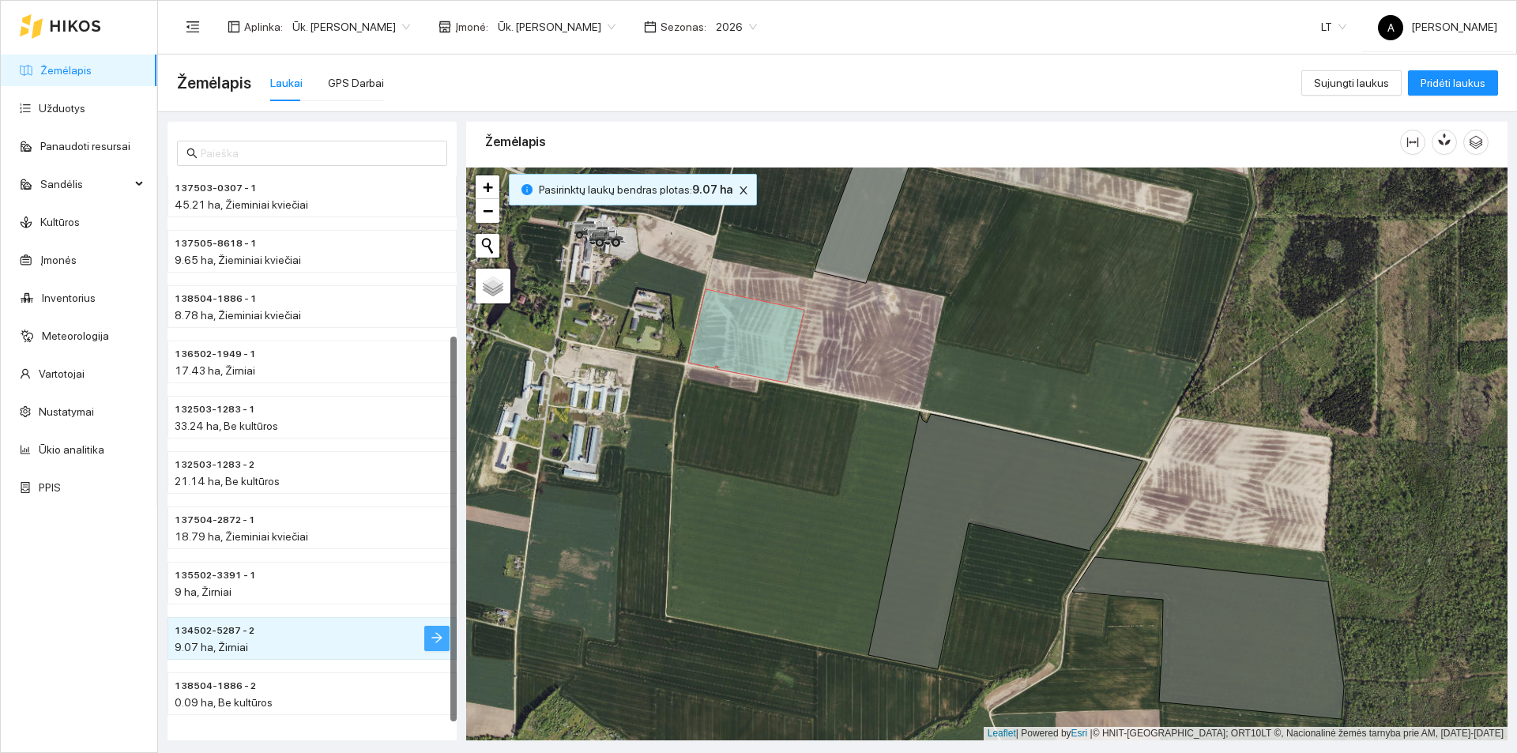
click at [429, 634] on button "button" at bounding box center [436, 638] width 25 height 25
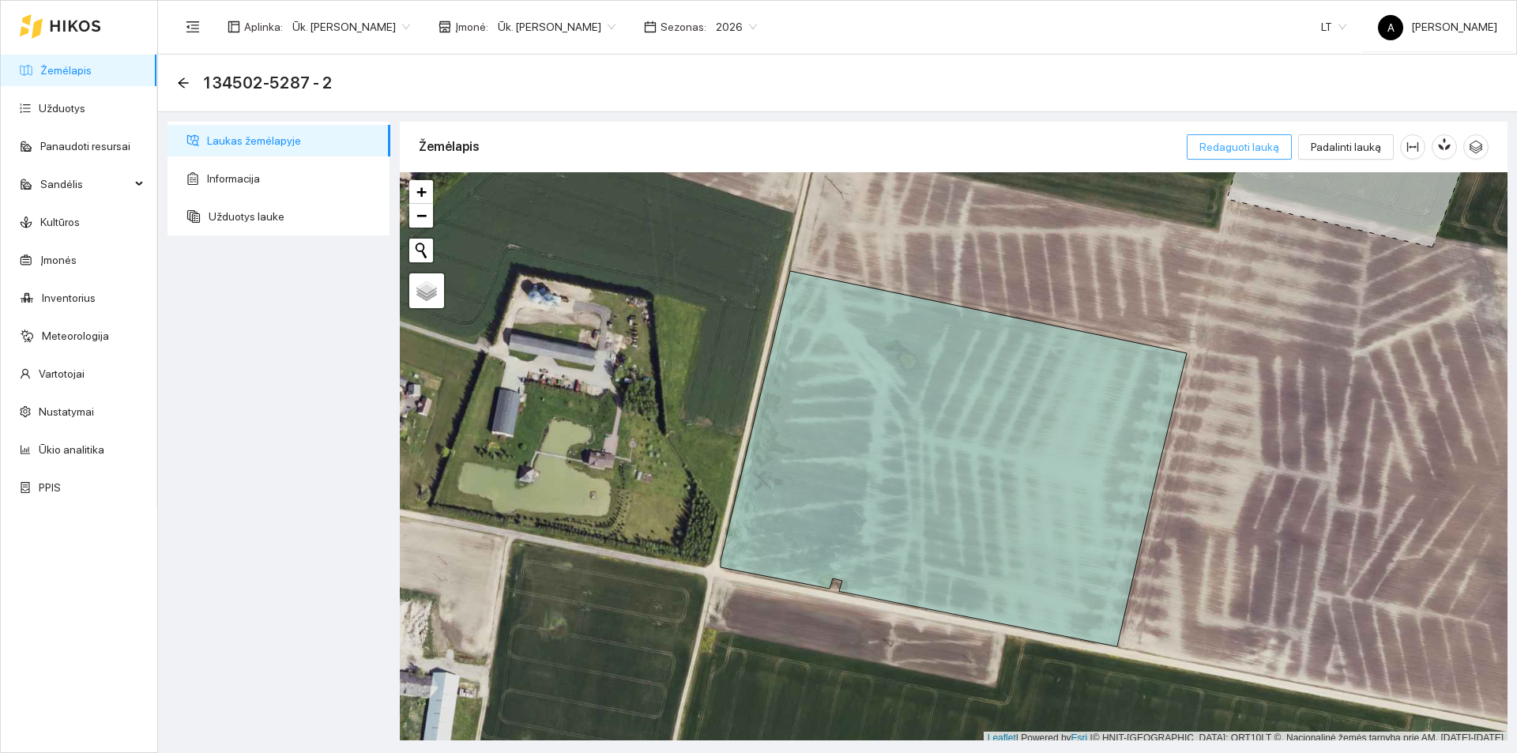
click at [1275, 156] on button "Redaguoti lauką" at bounding box center [1239, 146] width 105 height 25
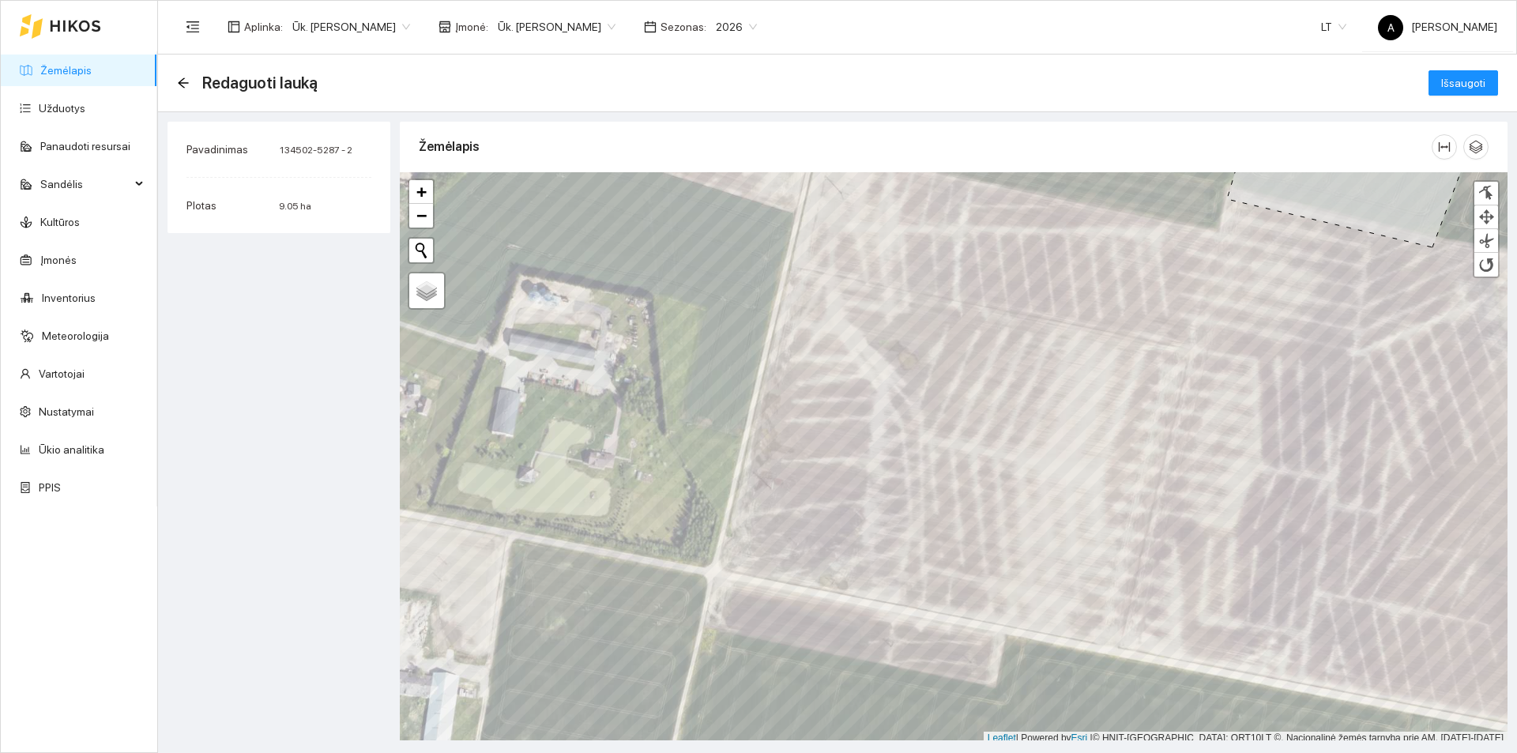
click at [175, 81] on div "Redaguoti lauką Išsaugoti" at bounding box center [837, 84] width 1359 height 58
click at [183, 87] on icon "arrow-left" at bounding box center [183, 83] width 13 height 13
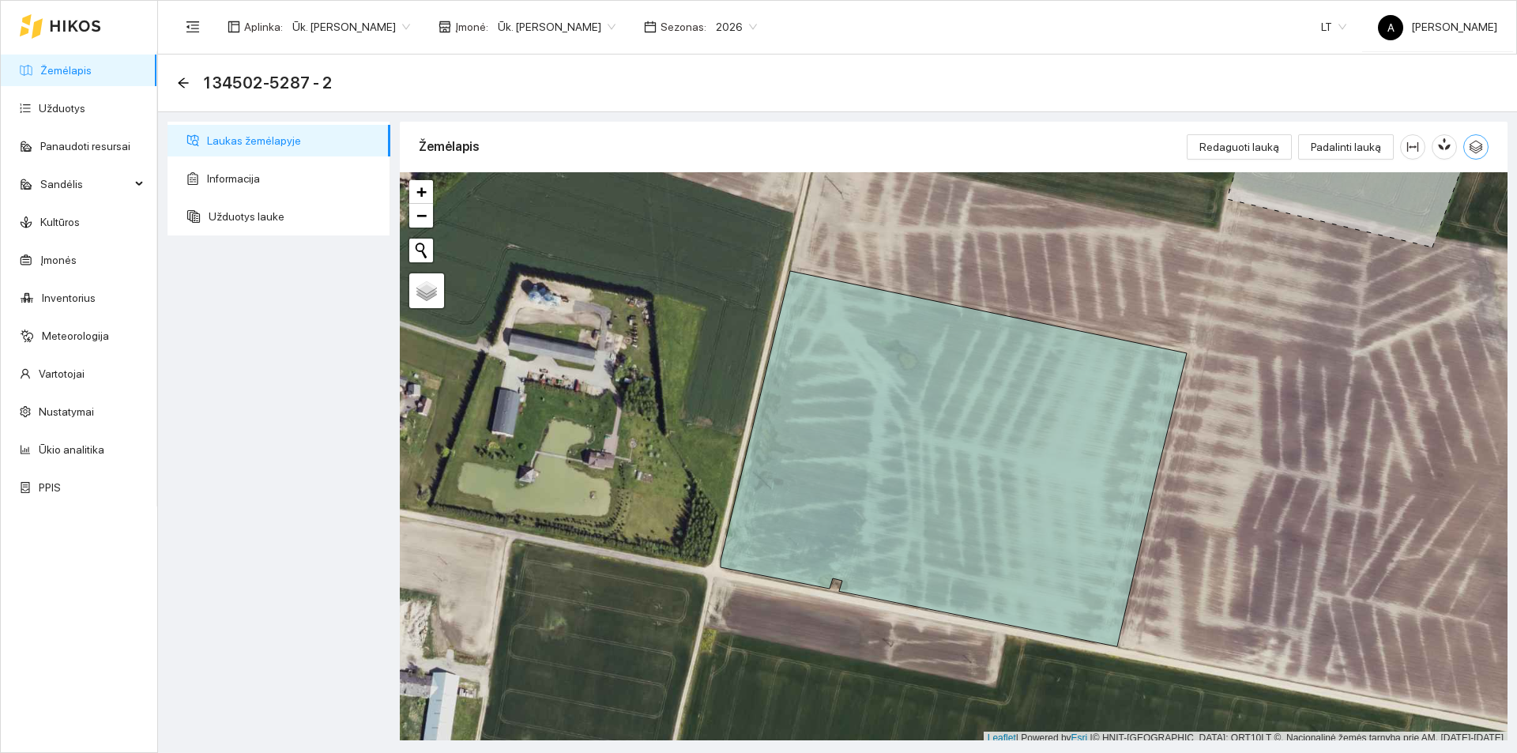
click at [1473, 148] on icon "button" at bounding box center [1476, 147] width 14 height 14
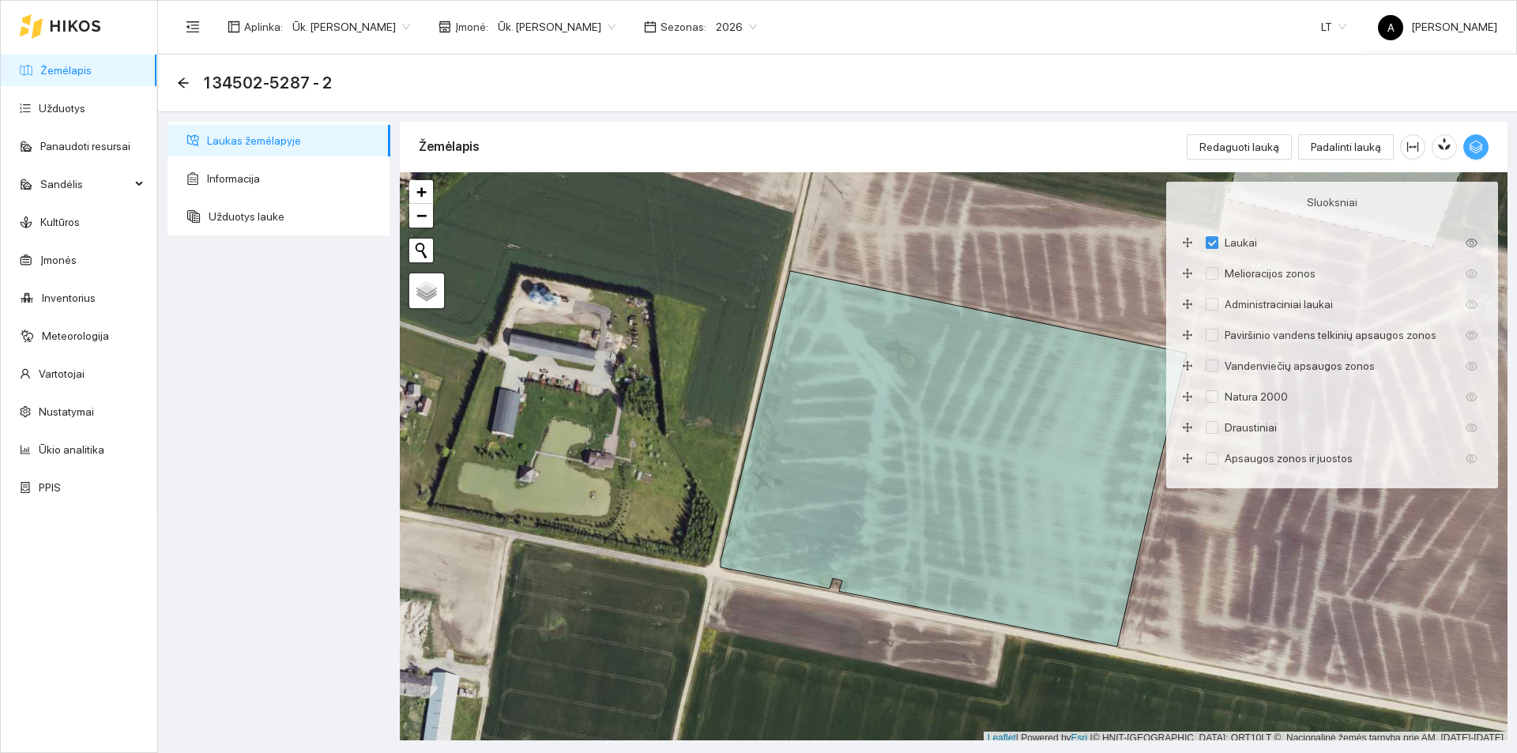
click at [1473, 148] on icon "button" at bounding box center [1476, 147] width 14 height 14
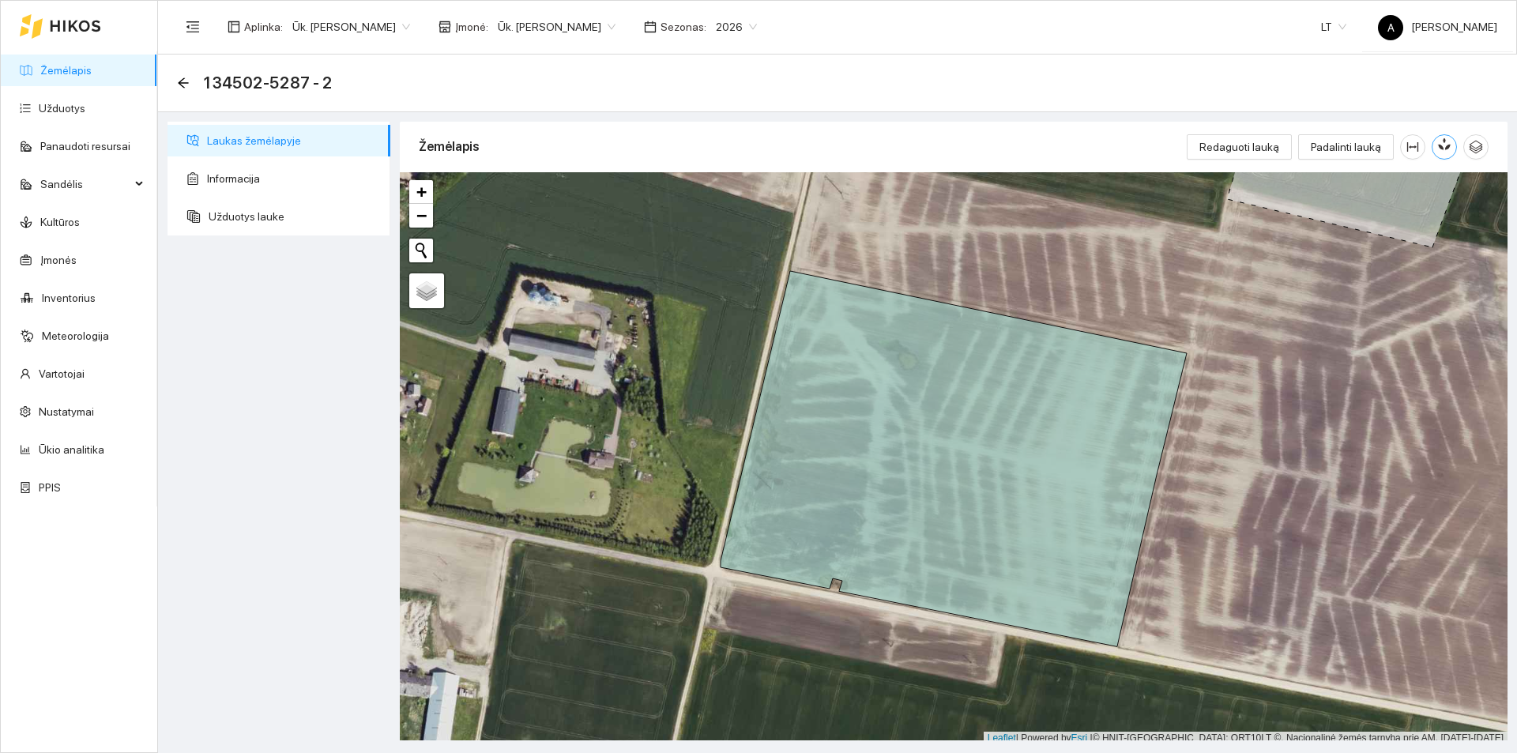
click at [1437, 142] on icon "button" at bounding box center [1444, 144] width 14 height 14
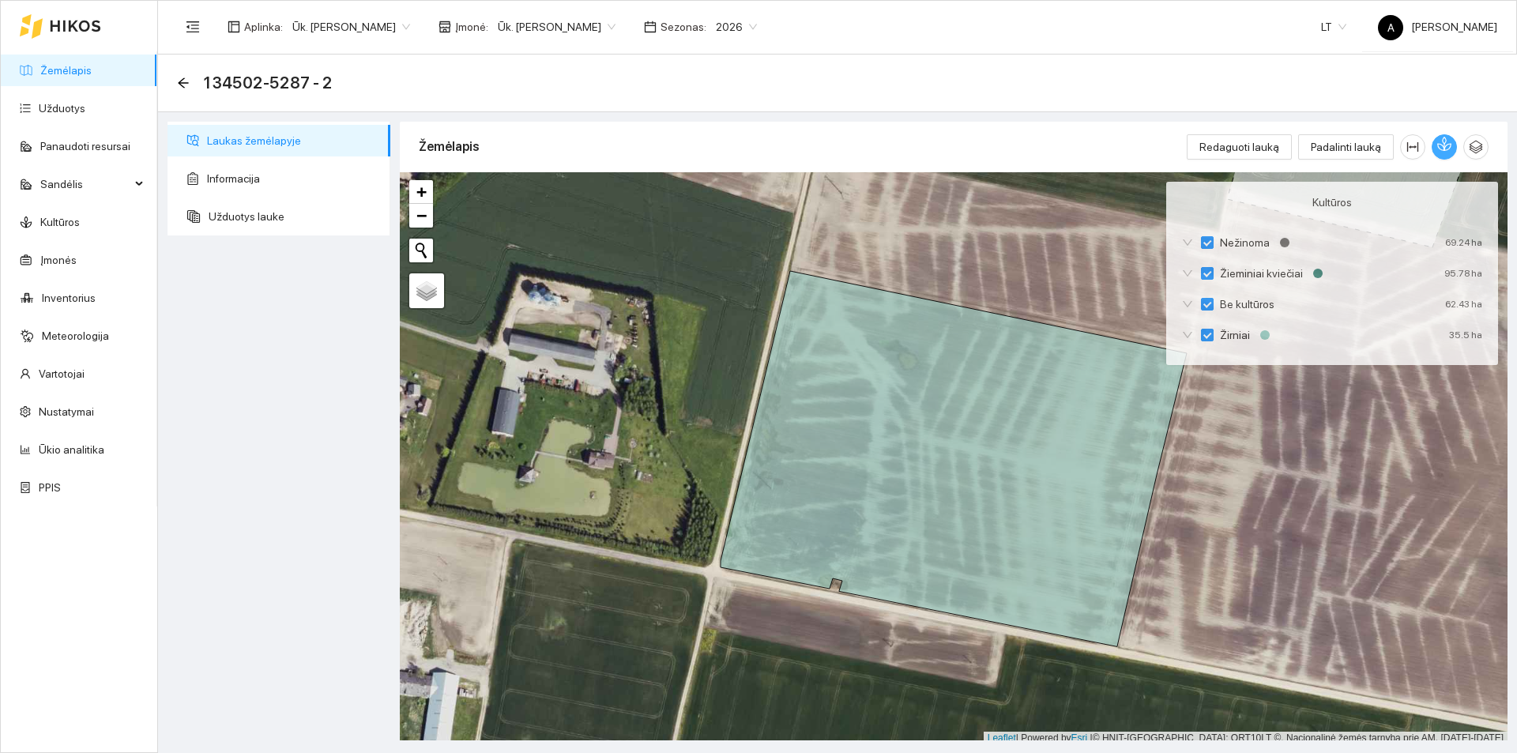
click at [1437, 142] on icon "button" at bounding box center [1444, 144] width 14 height 14
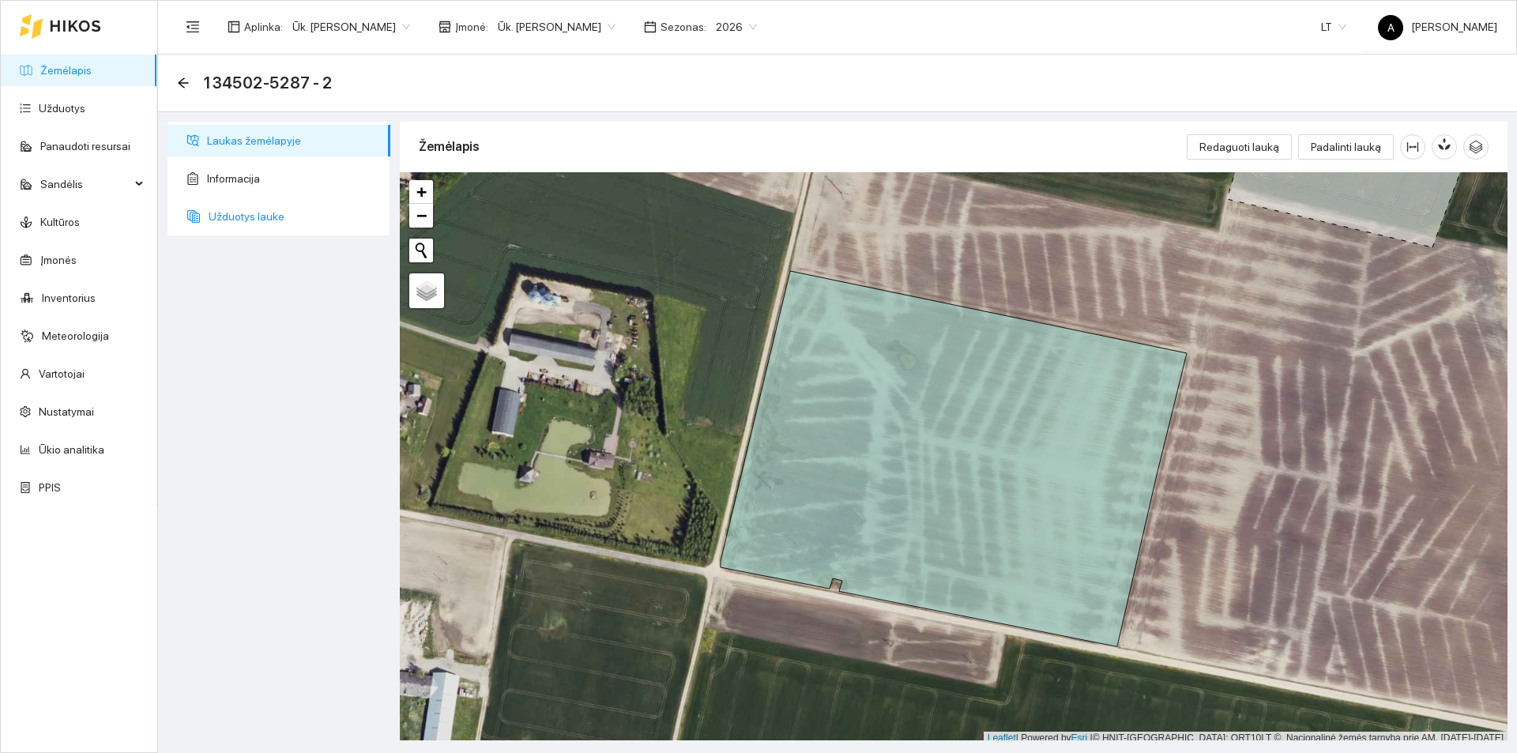
click at [254, 212] on span "Užduotys lauke" at bounding box center [293, 217] width 169 height 32
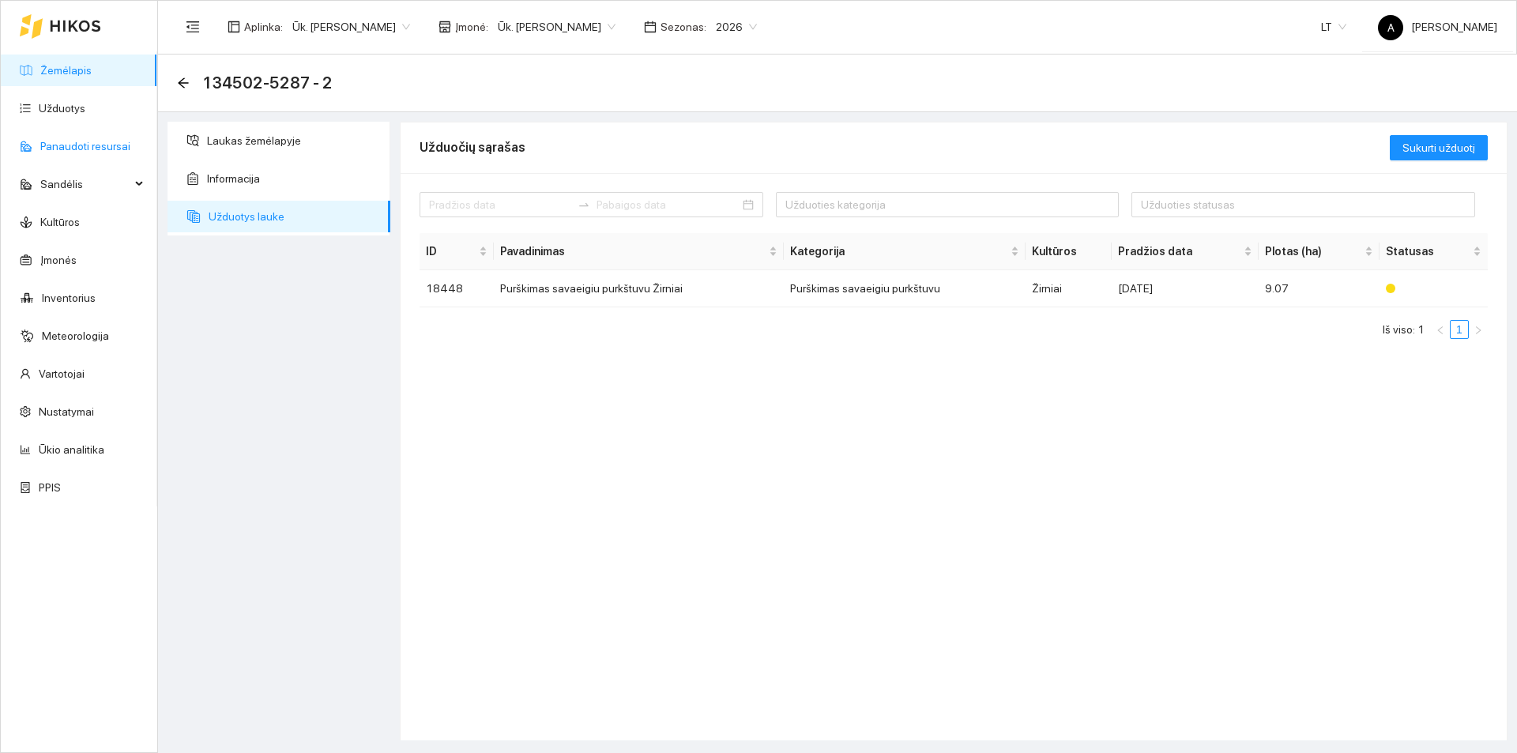
click at [82, 152] on link "Panaudoti resursai" at bounding box center [85, 146] width 90 height 13
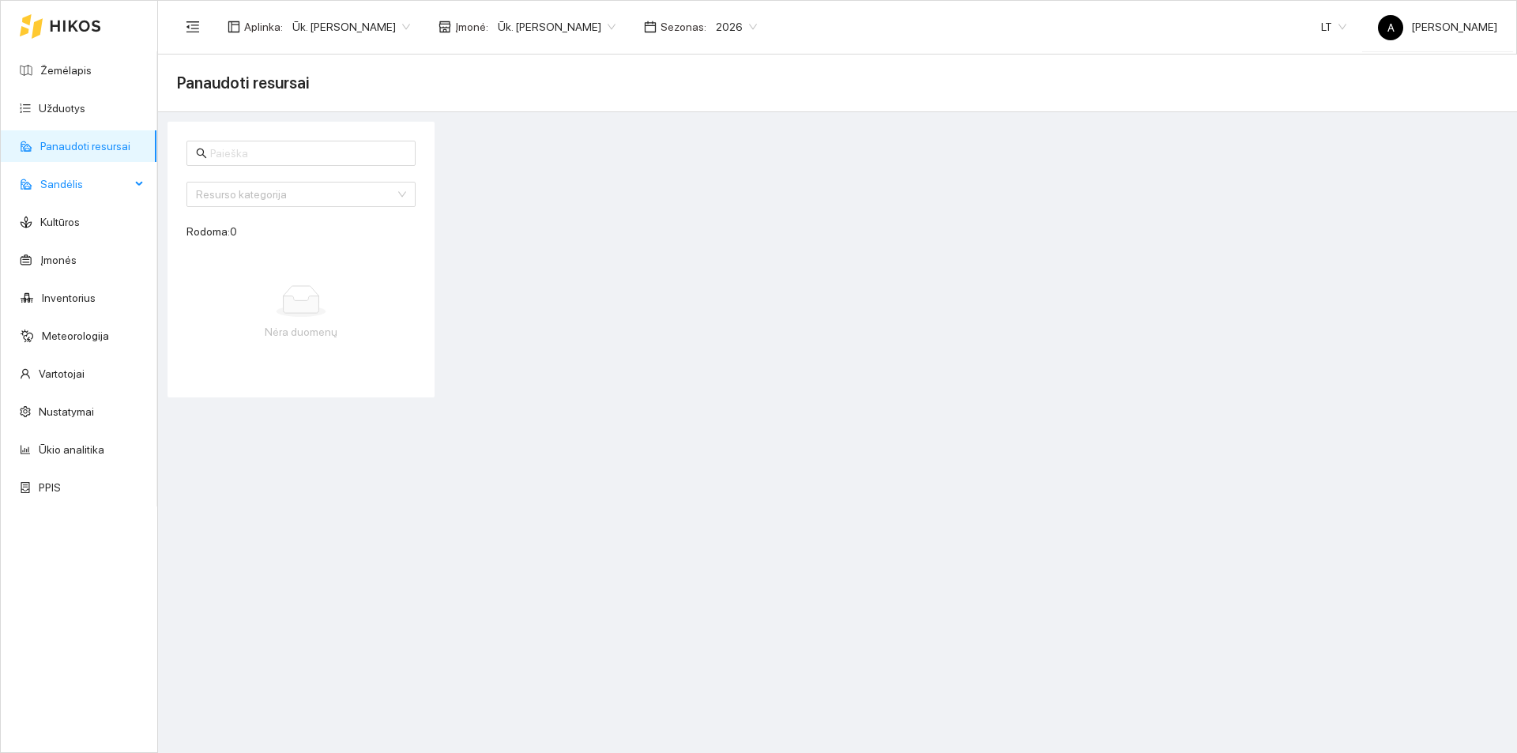
click at [77, 199] on span "Sandėlis" at bounding box center [85, 184] width 90 height 32
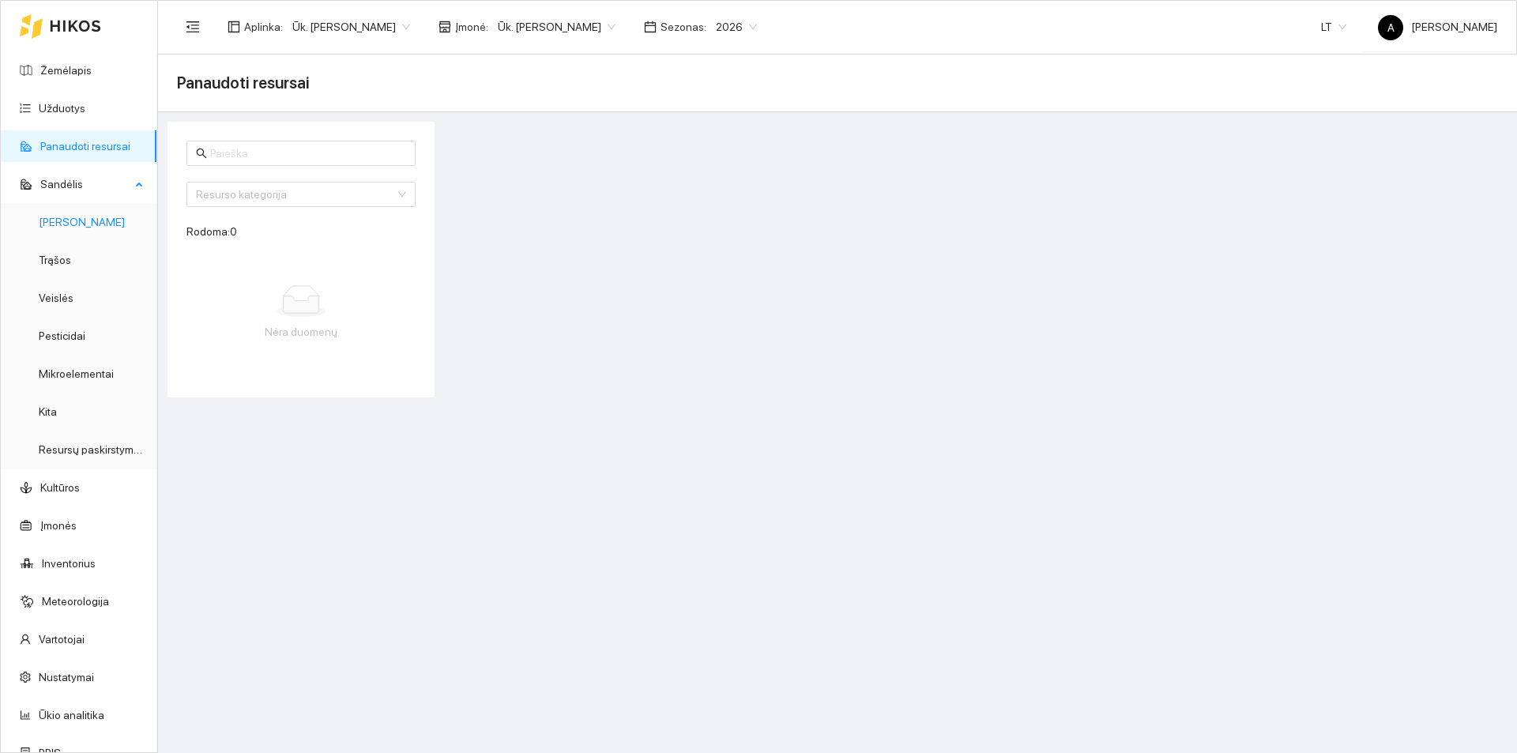
click at [44, 228] on link "[PERSON_NAME]" at bounding box center [82, 222] width 86 height 13
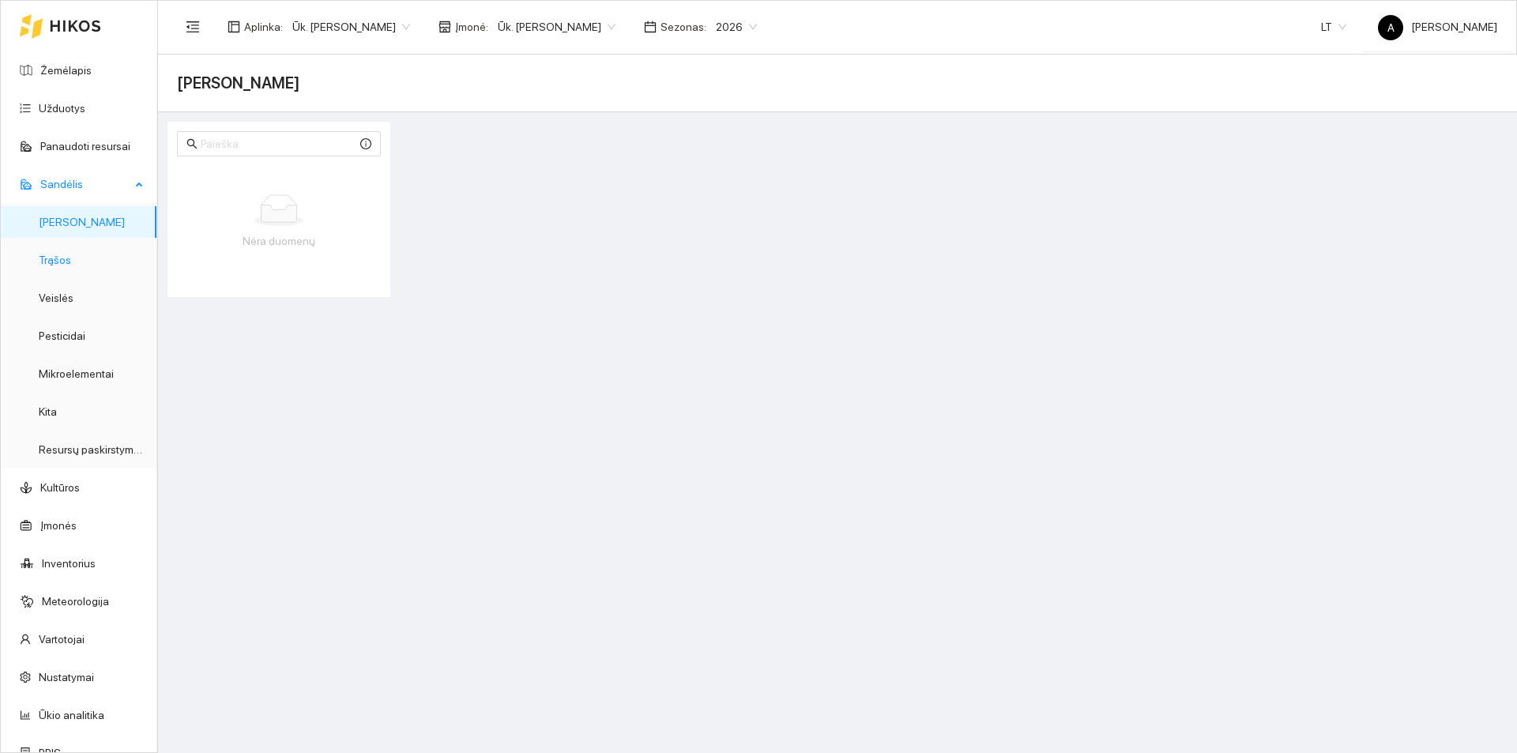
click at [65, 261] on link "Trąšos" at bounding box center [55, 260] width 32 height 13
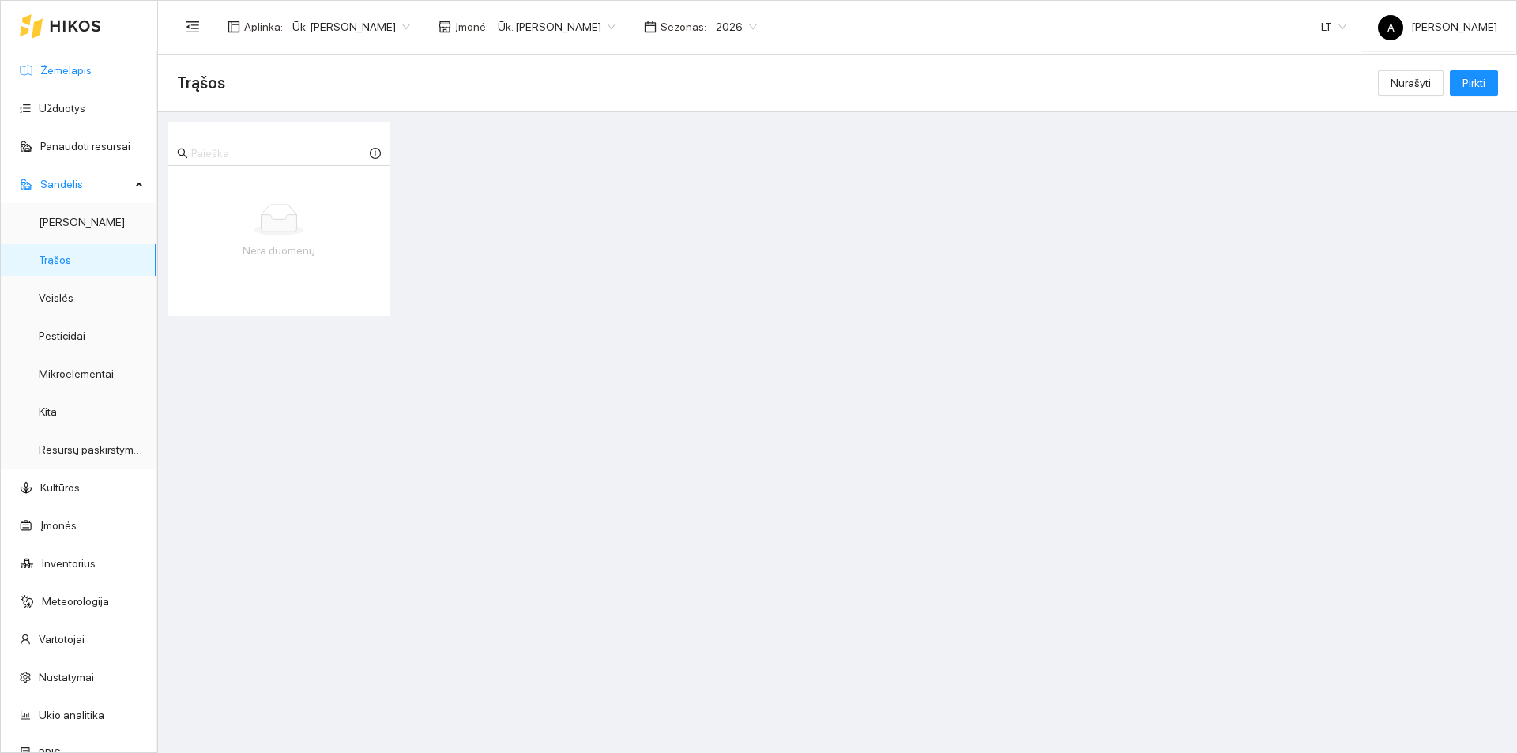
click at [55, 73] on link "Žemėlapis" at bounding box center [65, 70] width 51 height 13
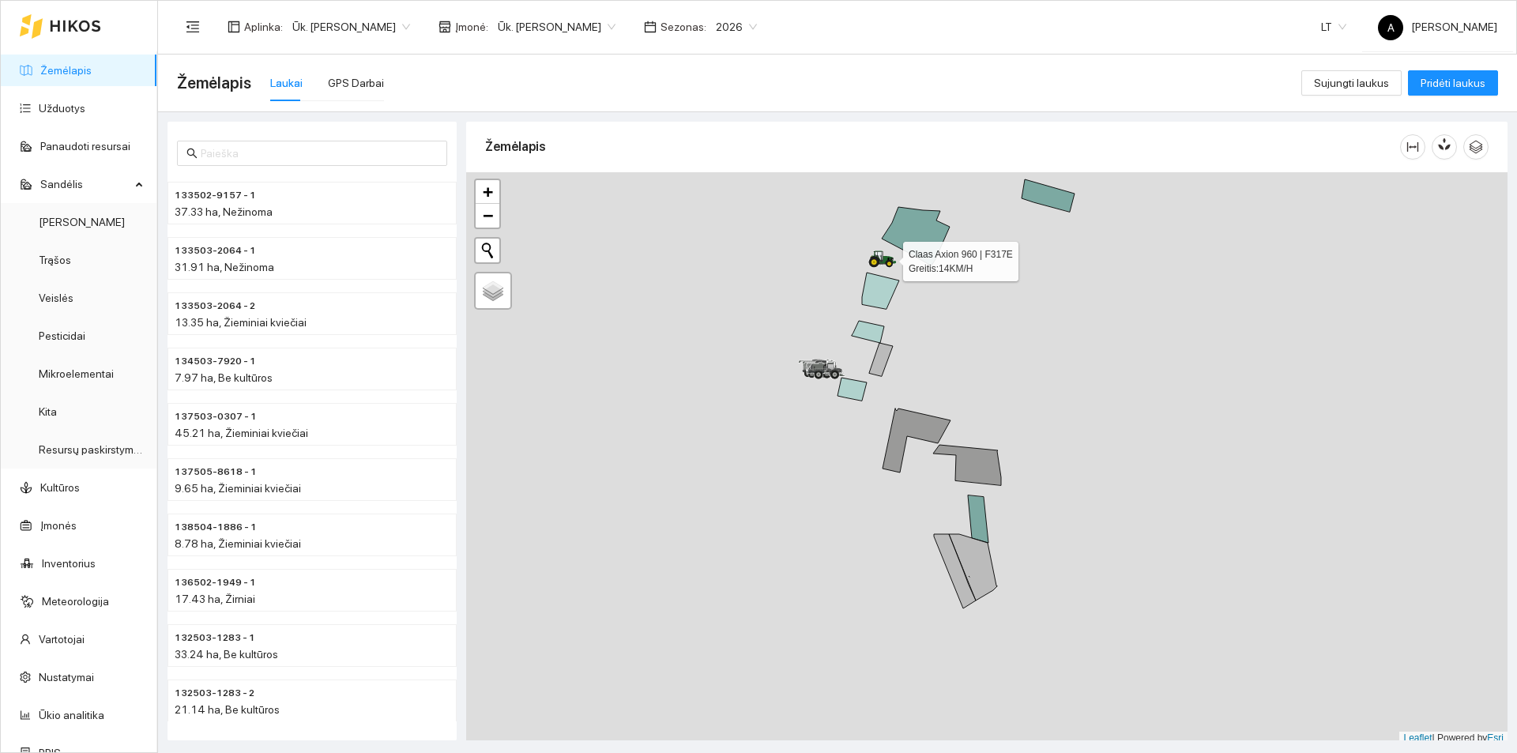
scroll to position [5, 0]
click at [882, 260] on icon at bounding box center [882, 254] width 28 height 17
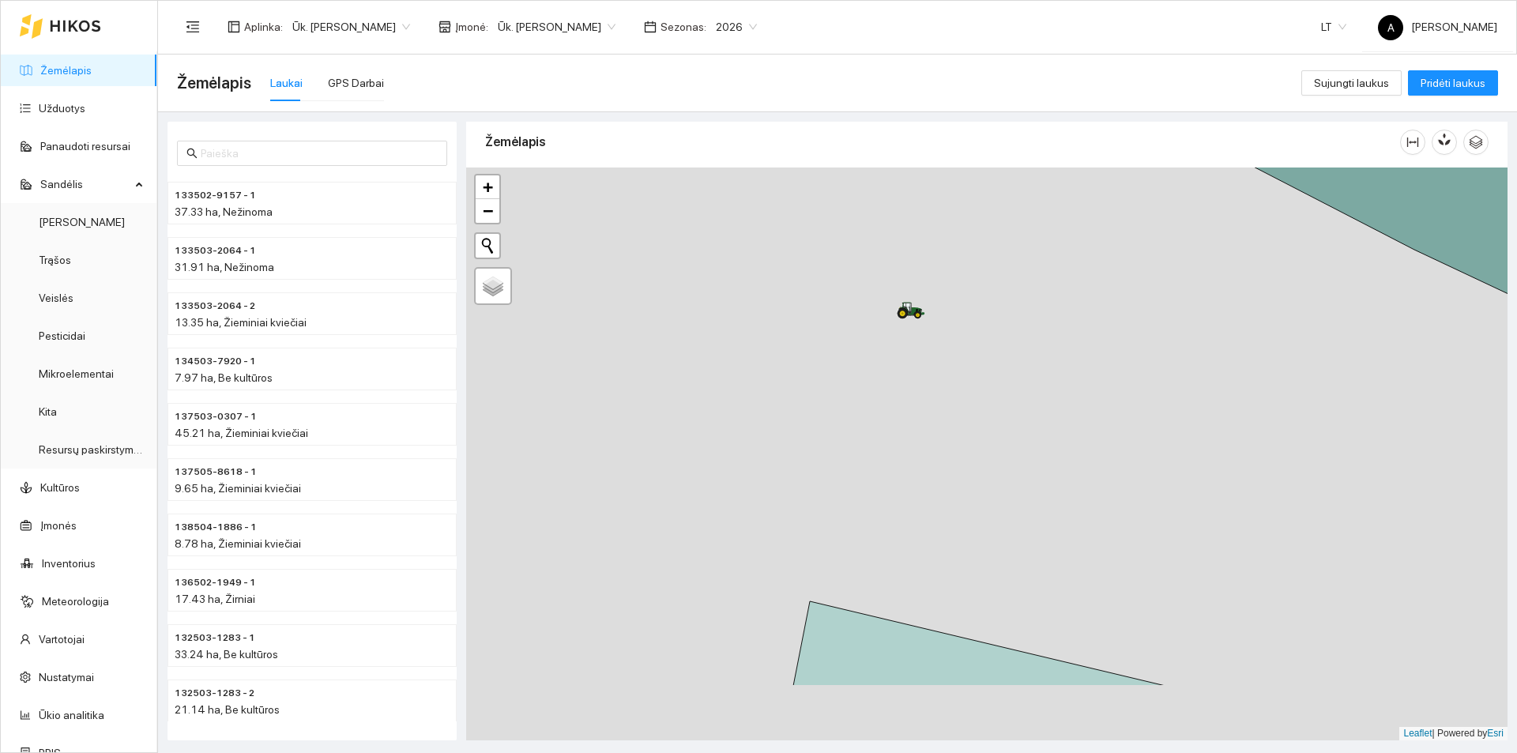
drag, startPoint x: 1097, startPoint y: 506, endPoint x: 969, endPoint y: 352, distance: 200.8
click at [969, 352] on div at bounding box center [986, 453] width 1041 height 573
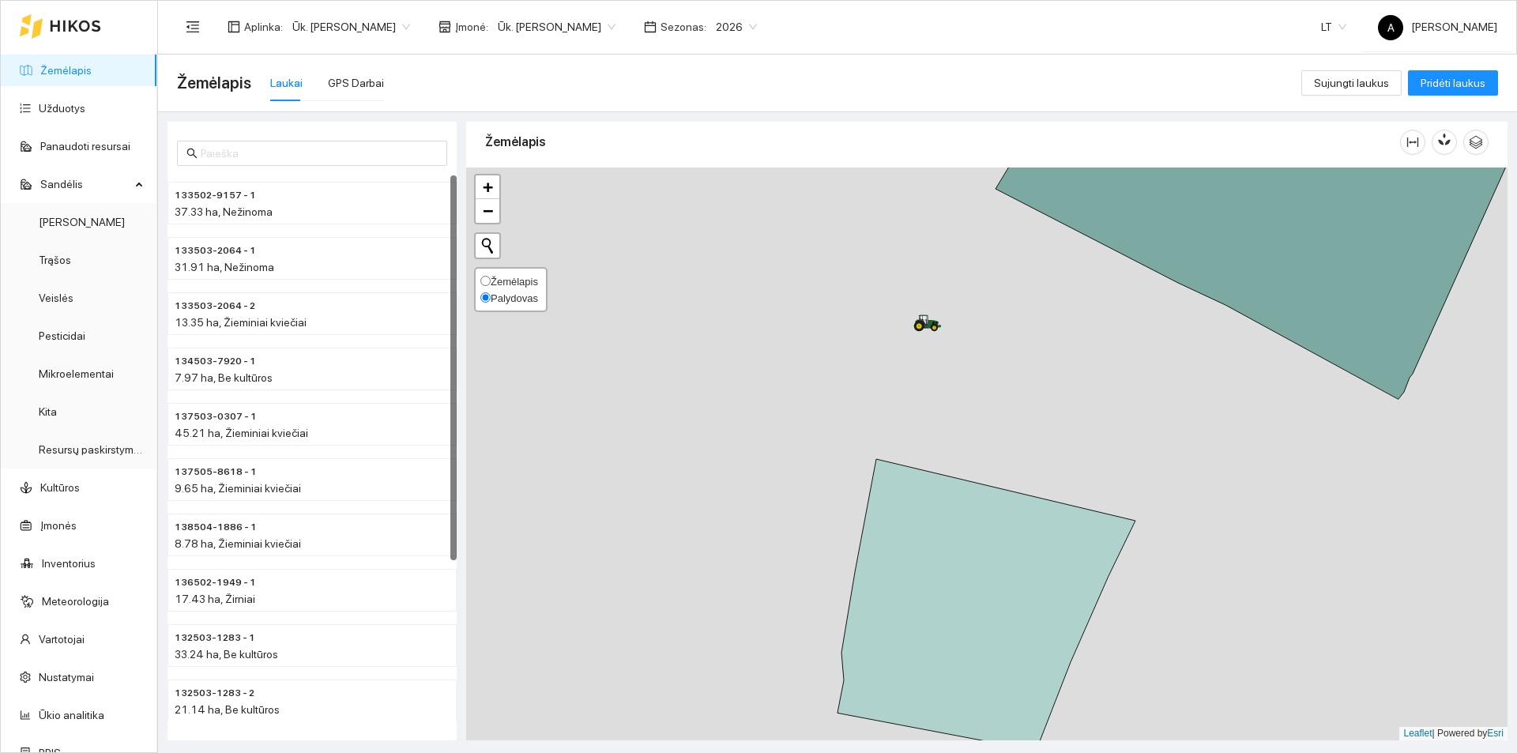
click at [489, 295] on input "Palydovas" at bounding box center [485, 297] width 10 height 10
click at [491, 280] on span "Žemėlapis" at bounding box center [514, 282] width 47 height 12
click at [491, 280] on input "Žemėlapis" at bounding box center [485, 281] width 10 height 10
radio input "true"
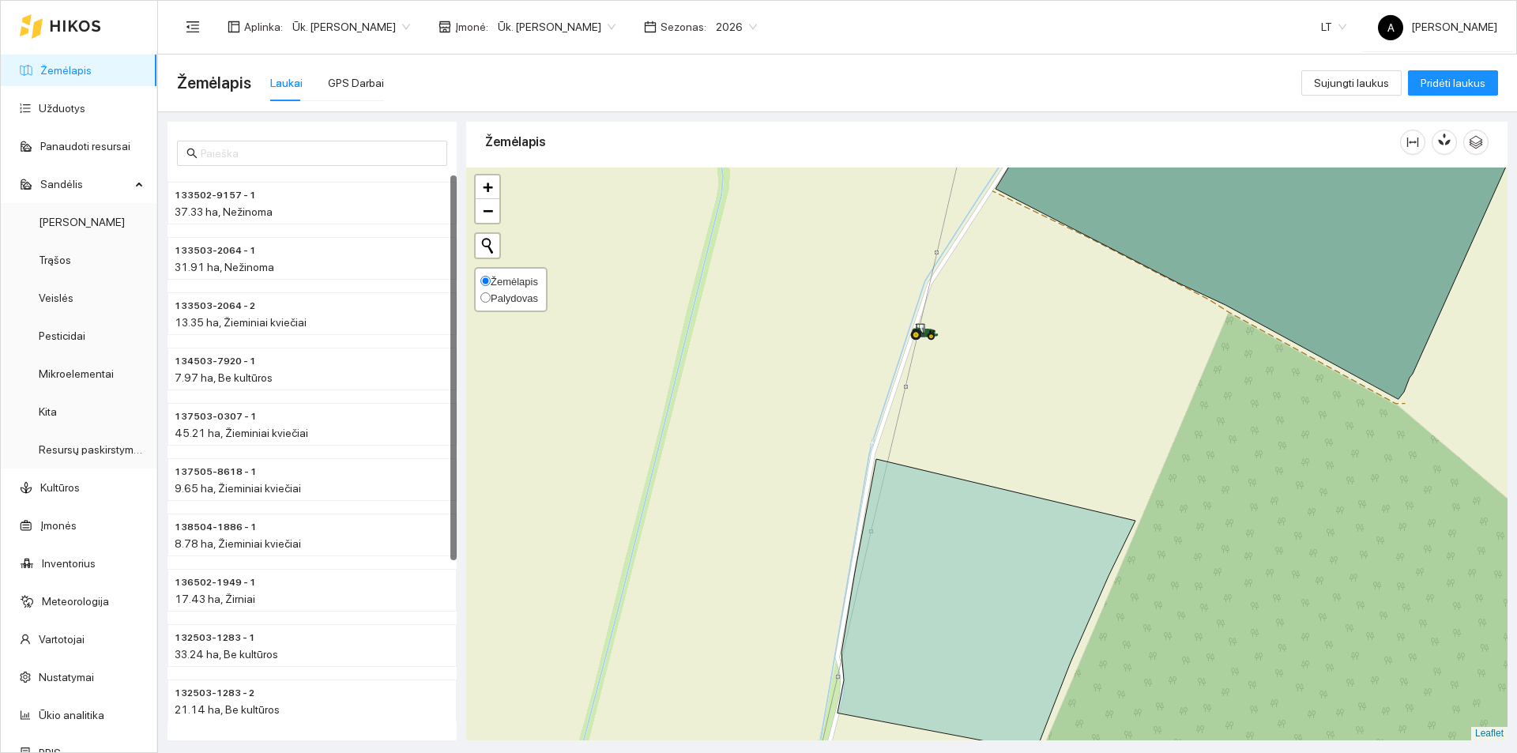
click at [498, 296] on span "Palydovas" at bounding box center [514, 298] width 47 height 12
click at [491, 296] on input "Palydovas" at bounding box center [485, 297] width 10 height 10
radio input "true"
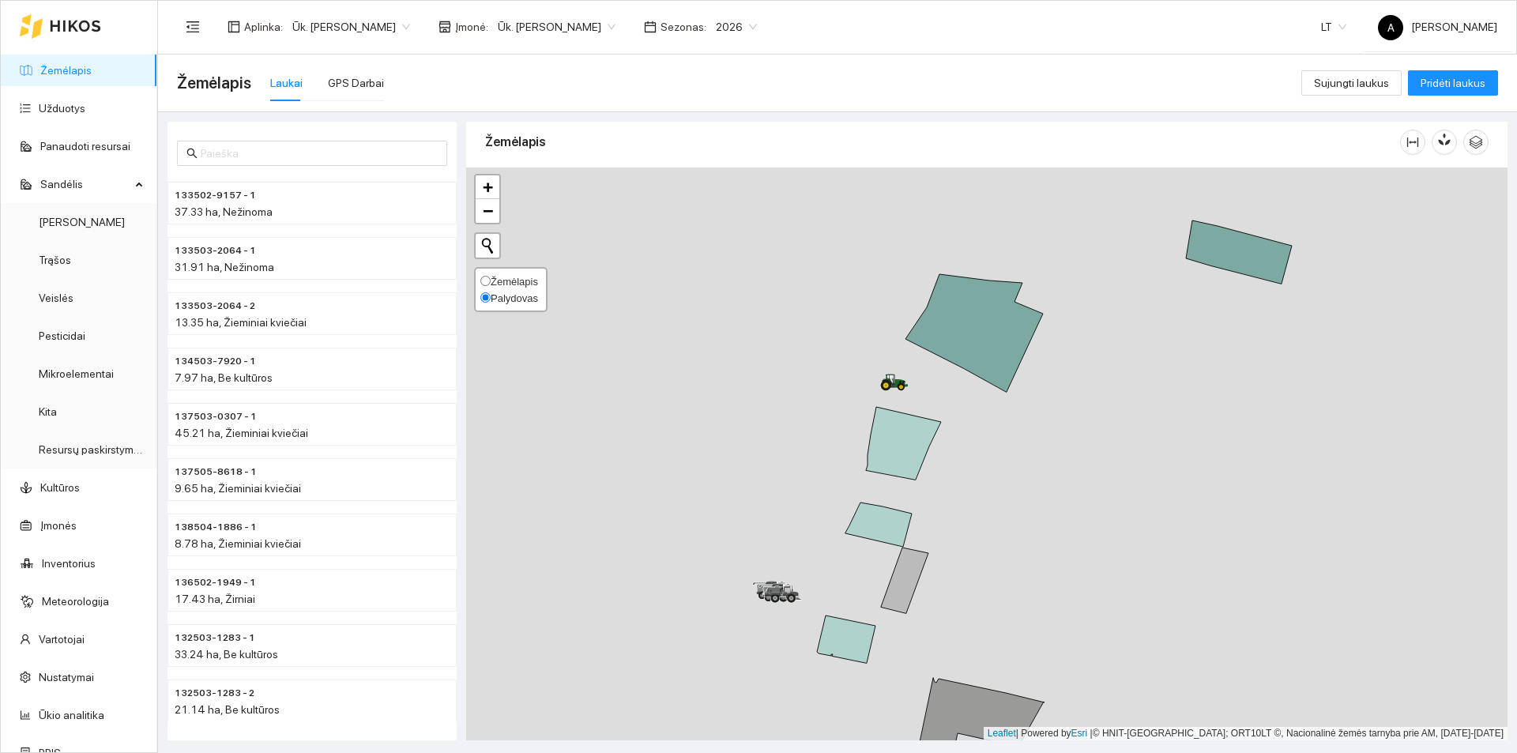
click at [483, 284] on input "Žemėlapis" at bounding box center [485, 281] width 10 height 10
radio input "true"
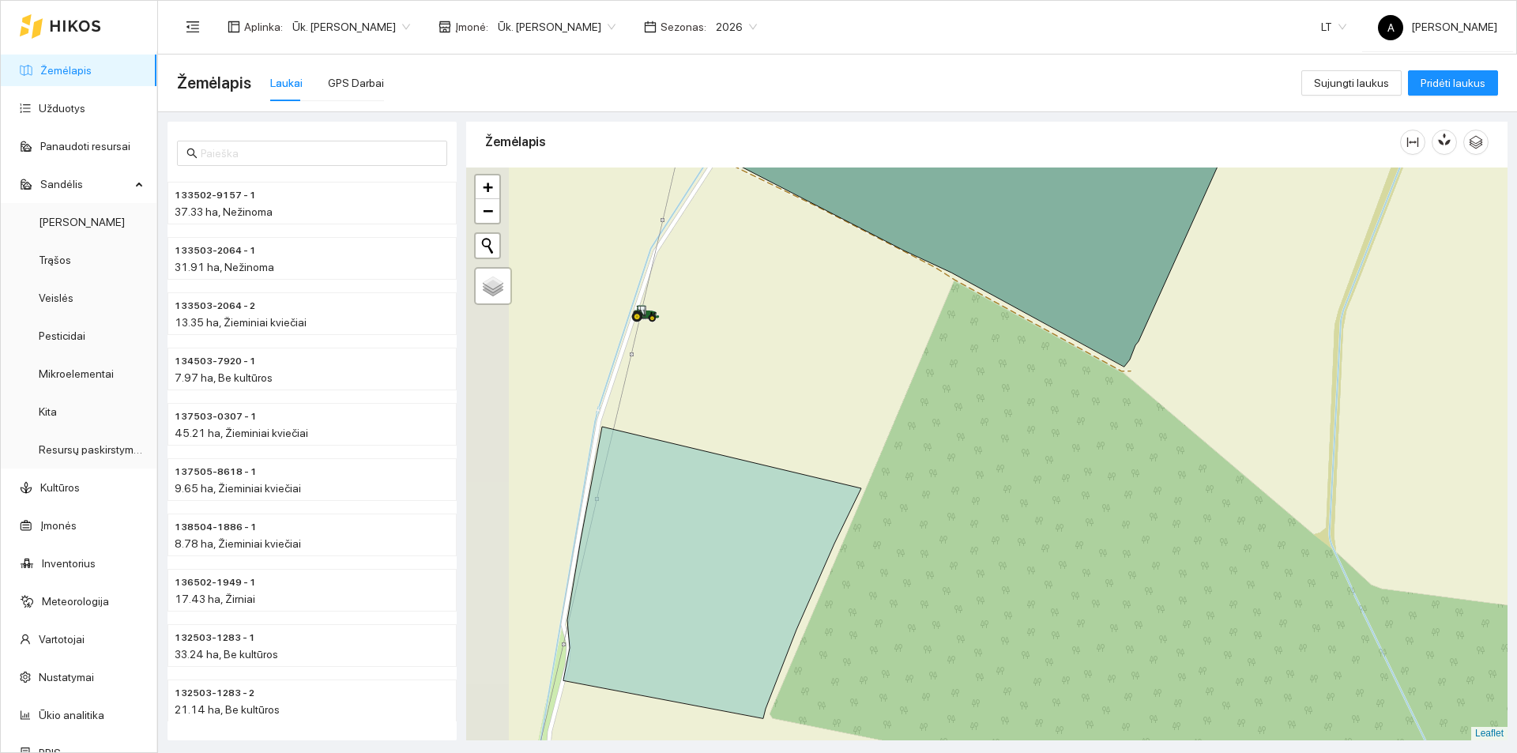
drag, startPoint x: 726, startPoint y: 362, endPoint x: 770, endPoint y: 398, distance: 57.3
click at [765, 395] on div at bounding box center [986, 453] width 1041 height 573
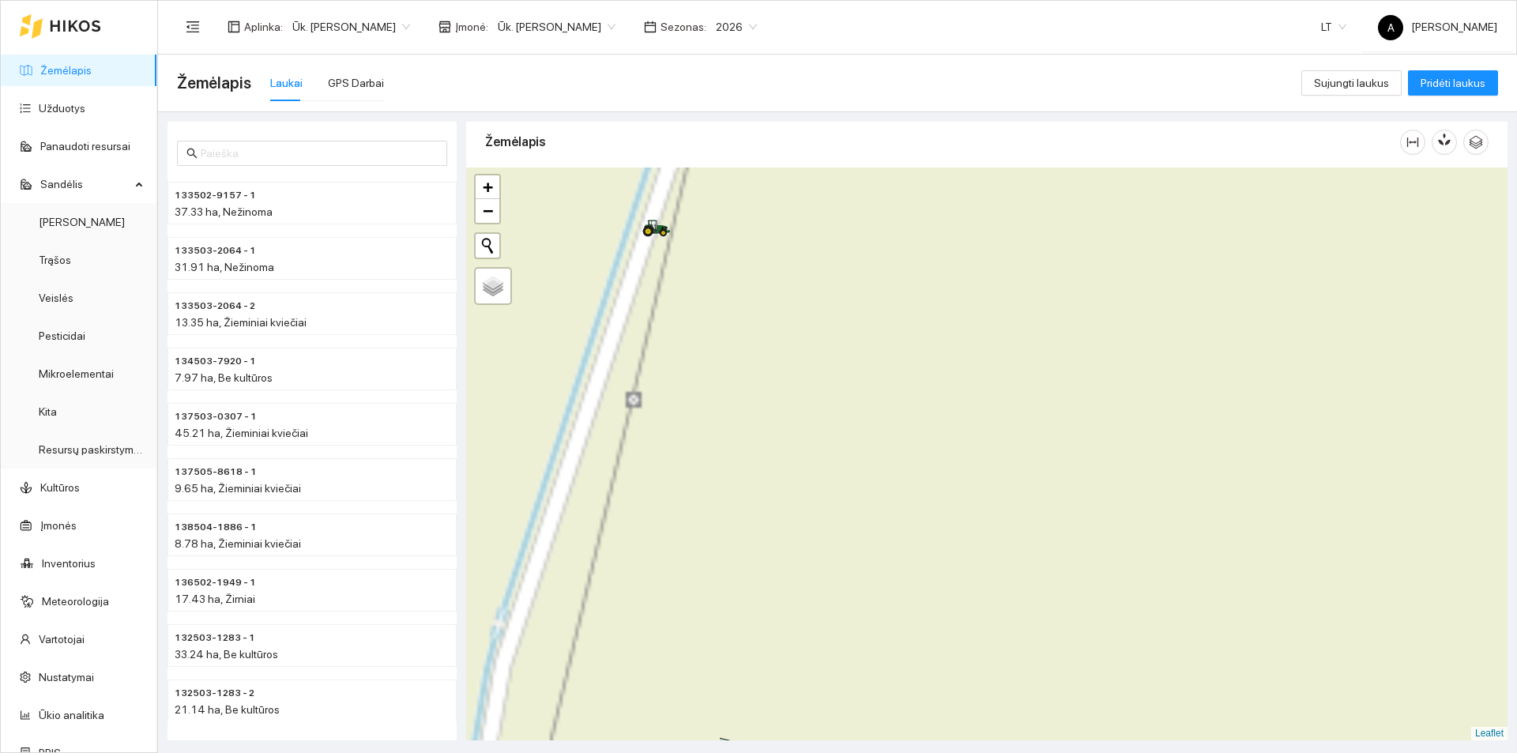
drag, startPoint x: 713, startPoint y: 356, endPoint x: 1086, endPoint y: 538, distance: 415.5
click at [1086, 538] on div at bounding box center [986, 453] width 1041 height 573
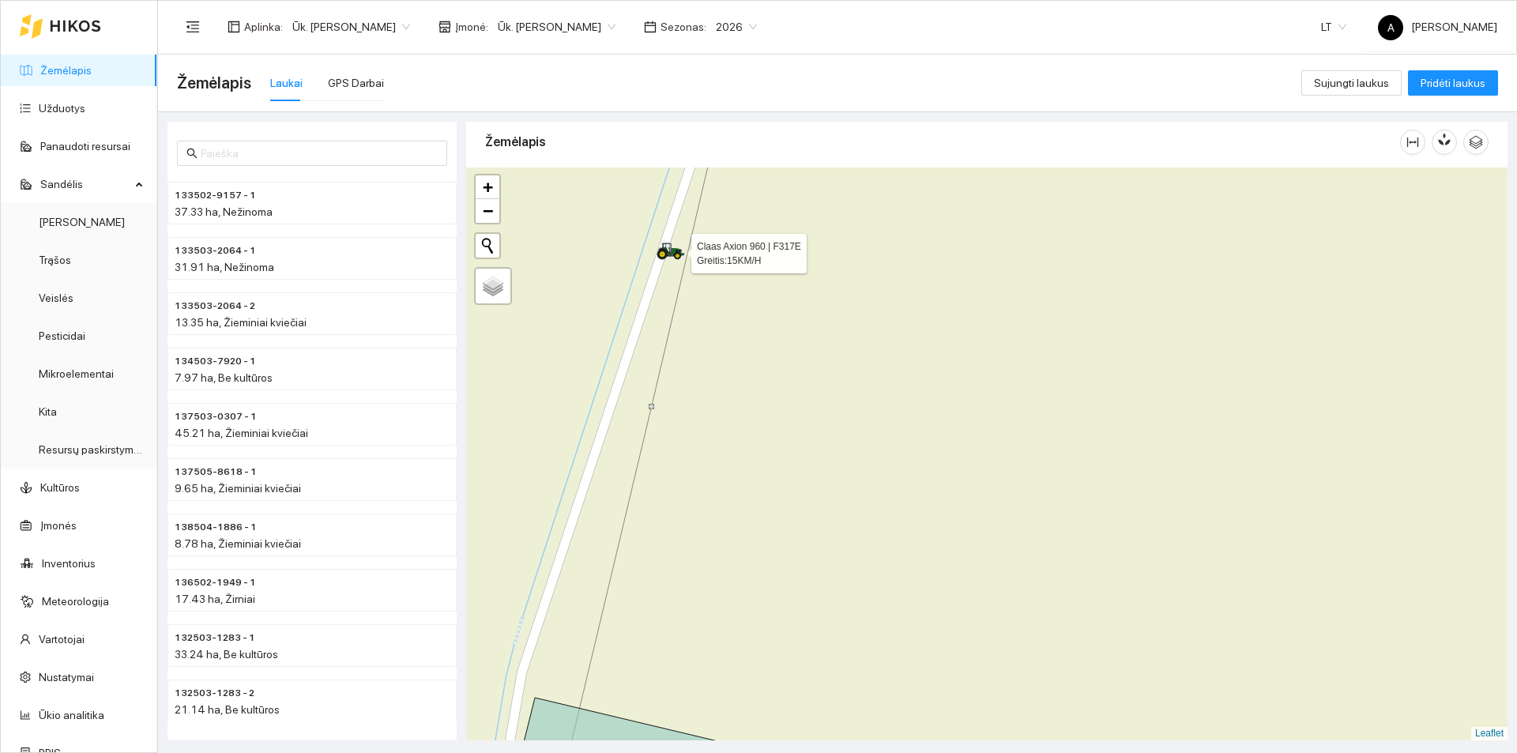
click at [666, 255] on icon at bounding box center [671, 251] width 28 height 17
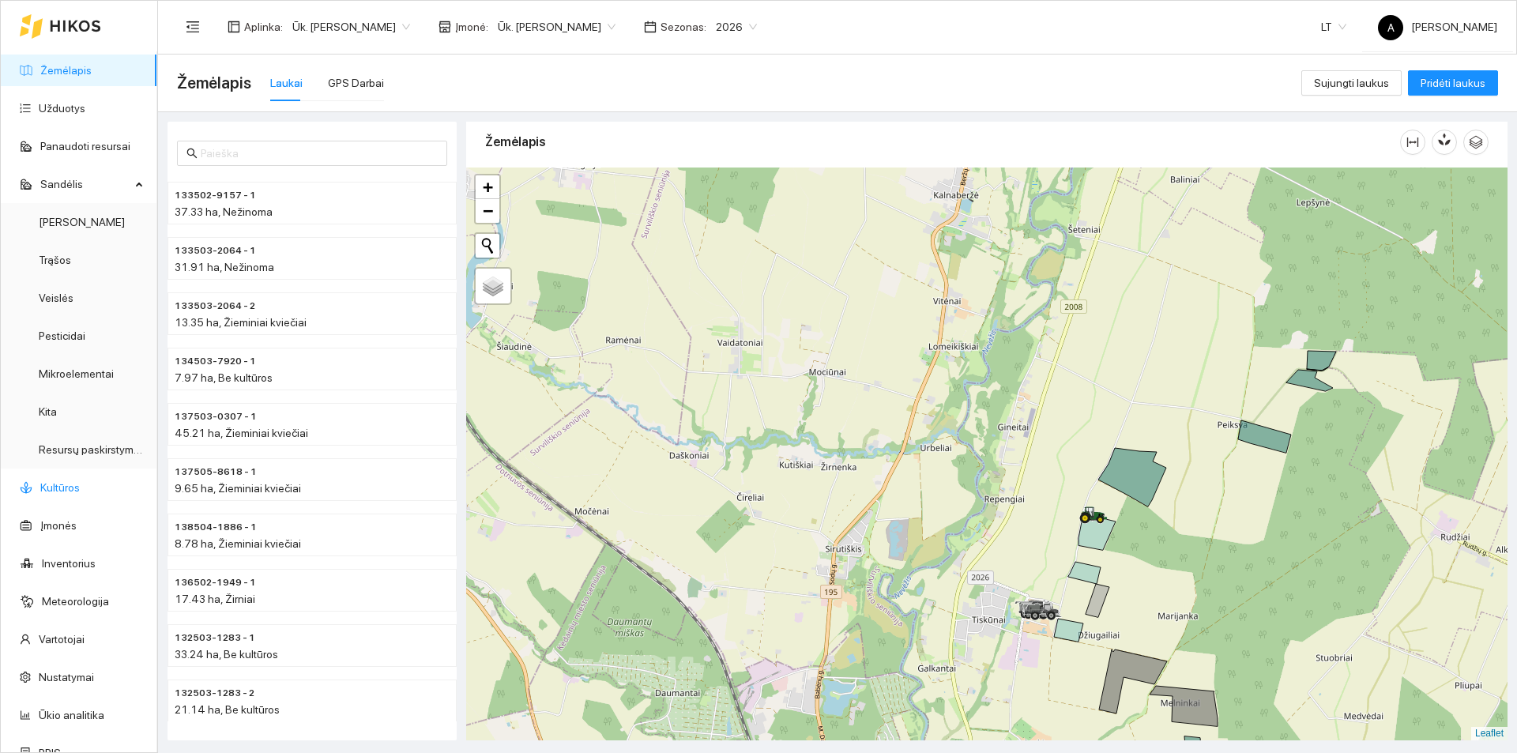
click at [57, 494] on link "Kultūros" at bounding box center [60, 487] width 40 height 13
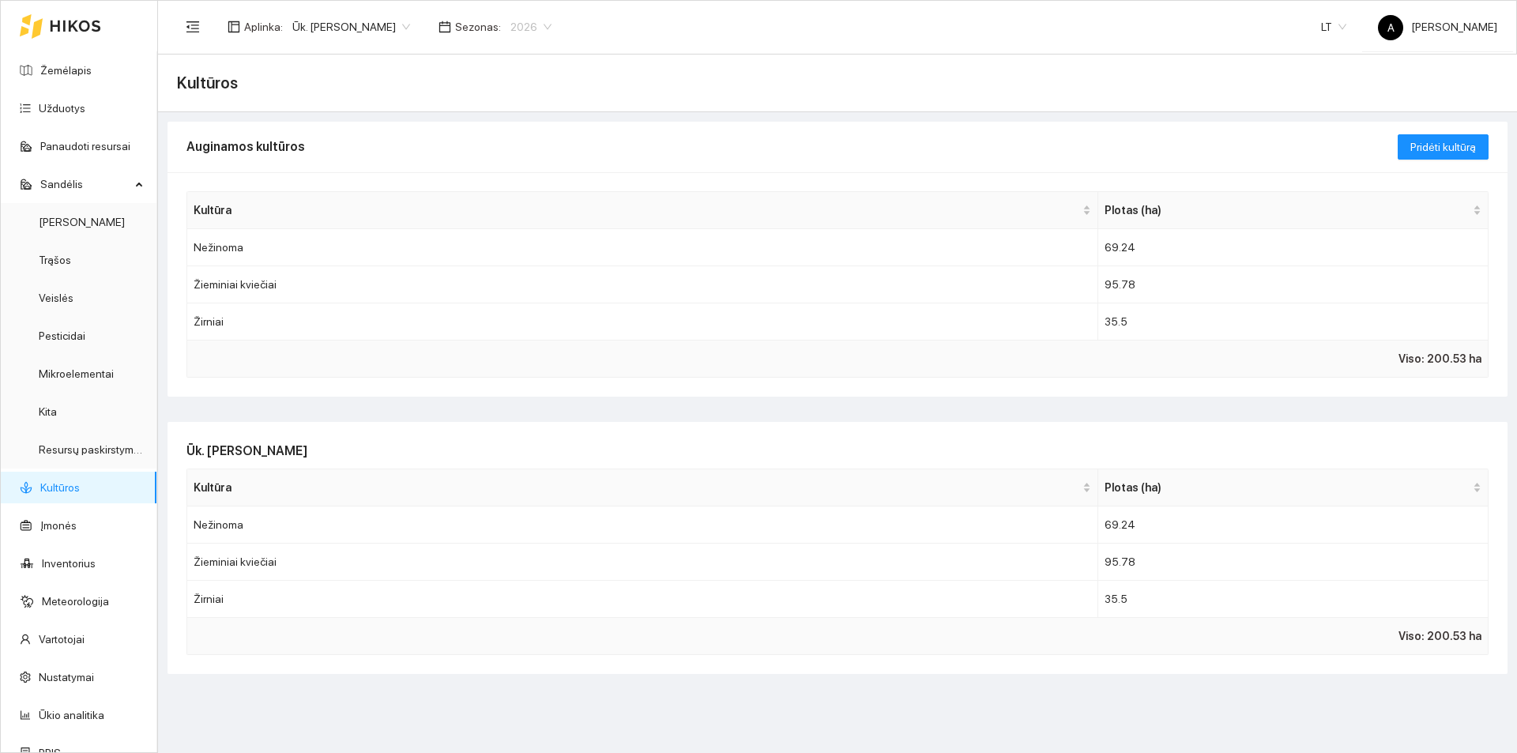
click at [537, 34] on span "2026" at bounding box center [530, 27] width 41 height 24
click at [514, 190] on div "2025" at bounding box center [525, 183] width 41 height 17
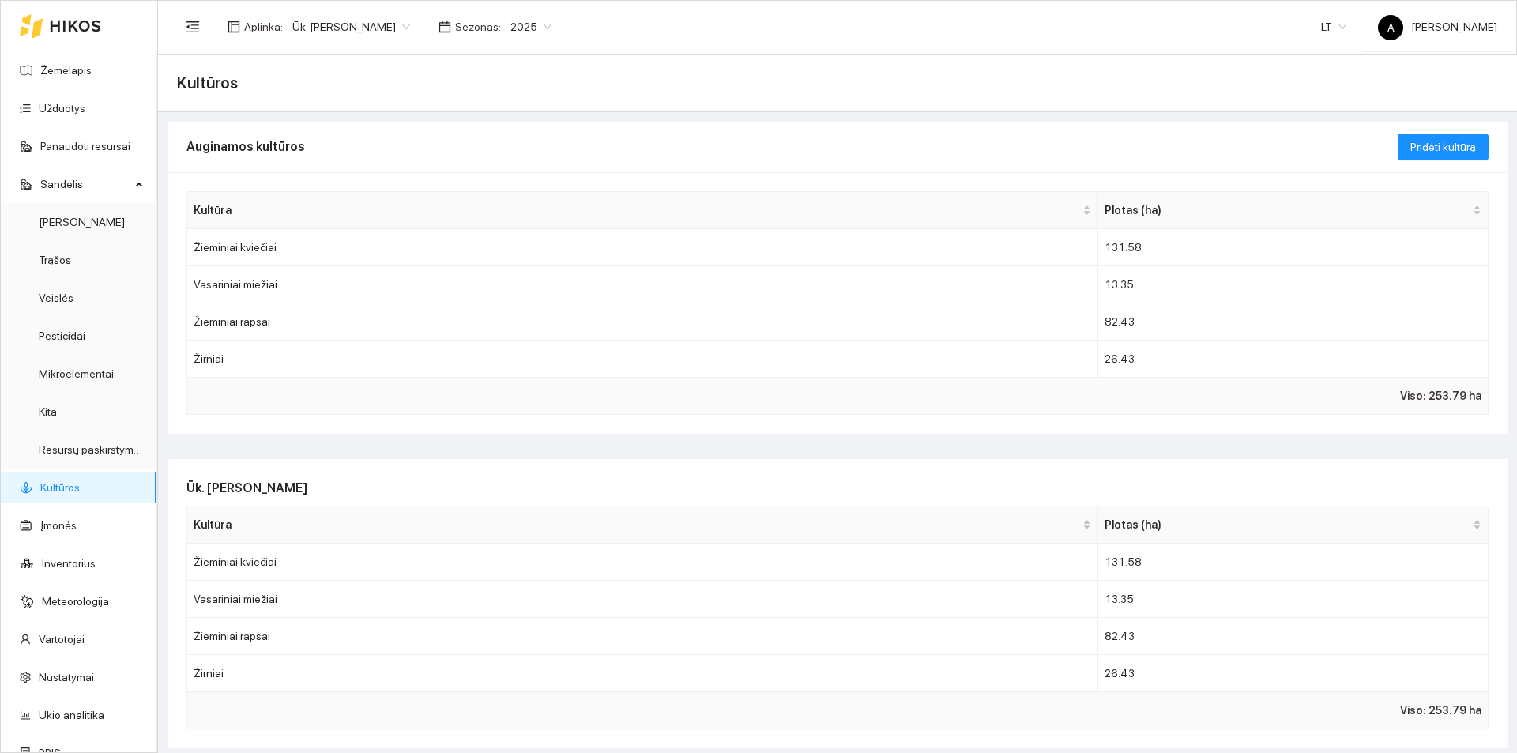
scroll to position [5, 0]
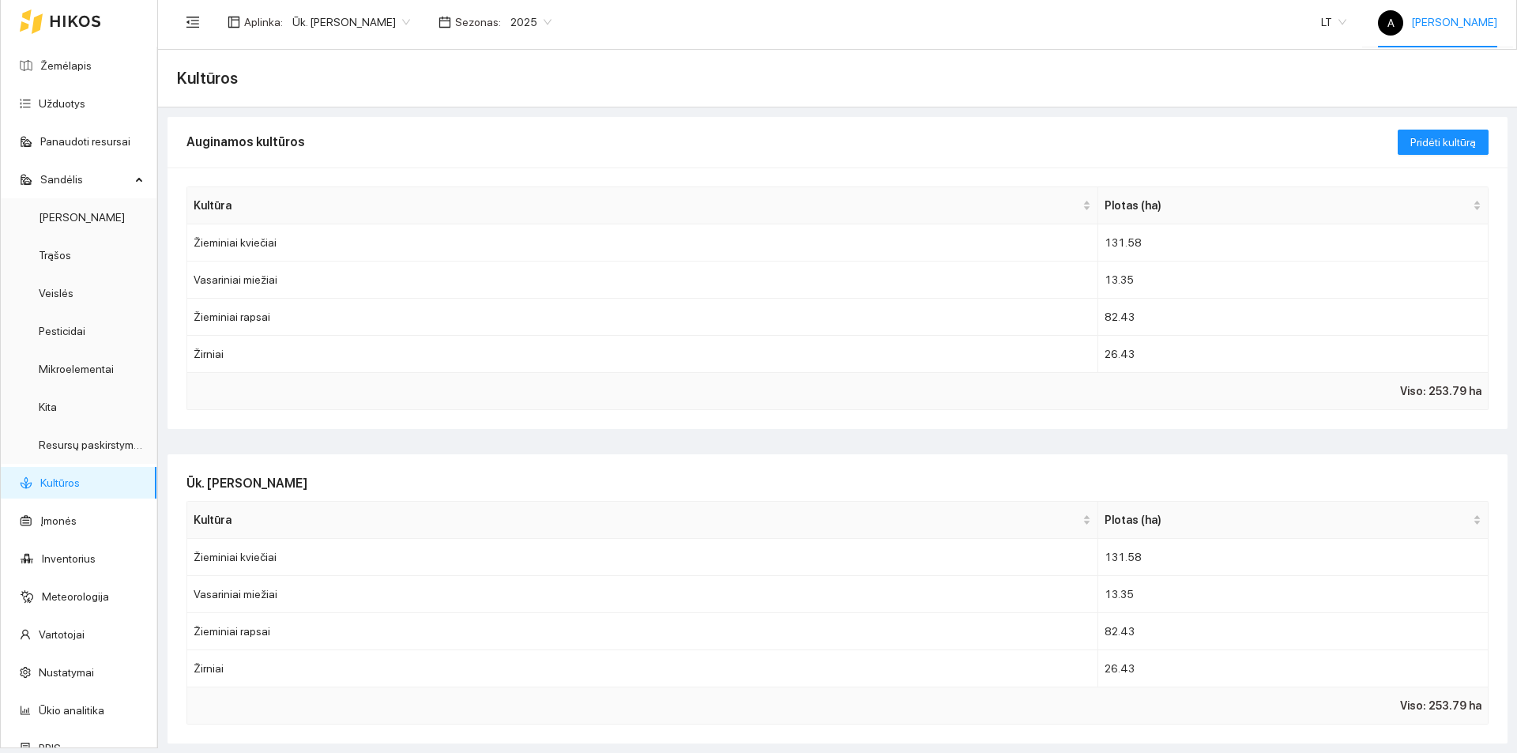
click at [1449, 22] on span "A [PERSON_NAME]" at bounding box center [1437, 22] width 119 height 13
click at [1401, 75] on span "Atsijungti" at bounding box center [1401, 72] width 45 height 13
